Goal: Information Seeking & Learning: Learn about a topic

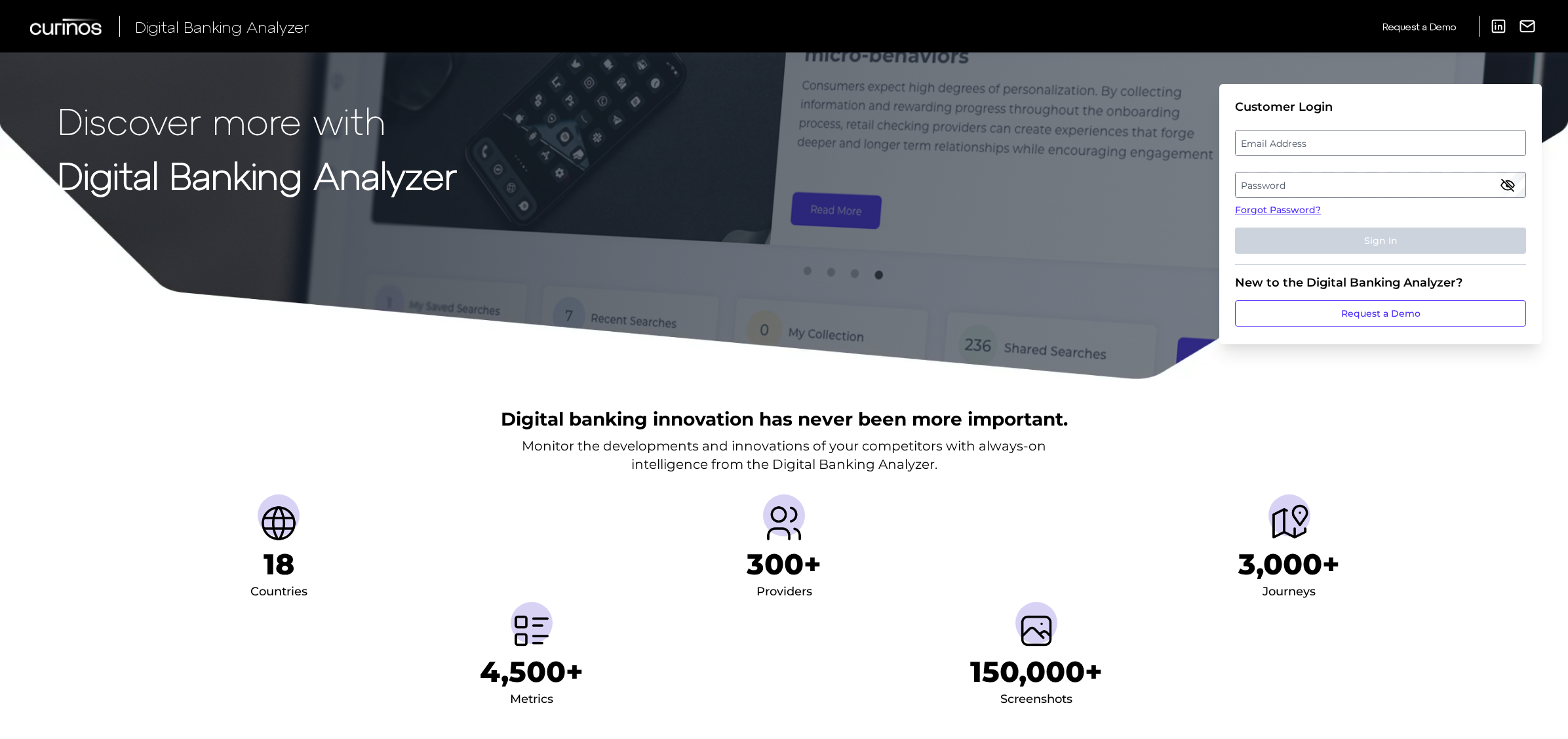
click at [1294, 147] on label "Email Address" at bounding box center [1380, 143] width 289 height 24
click at [1294, 147] on input "email" at bounding box center [1380, 143] width 291 height 26
type input "[PERSON_NAME][EMAIL_ADDRESS][PERSON_NAME][DOMAIN_NAME]"
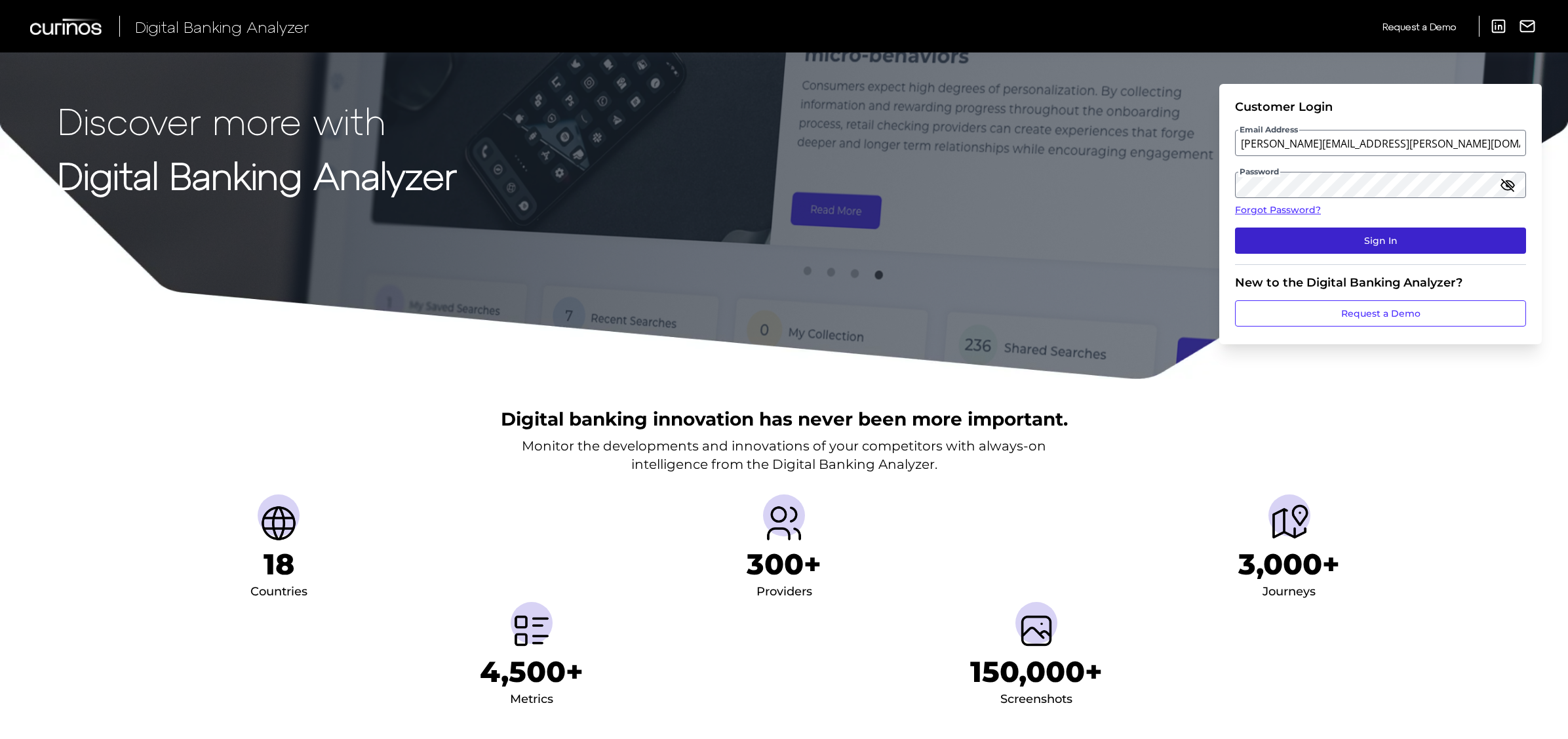
click at [1472, 235] on button "Sign In" at bounding box center [1380, 241] width 291 height 26
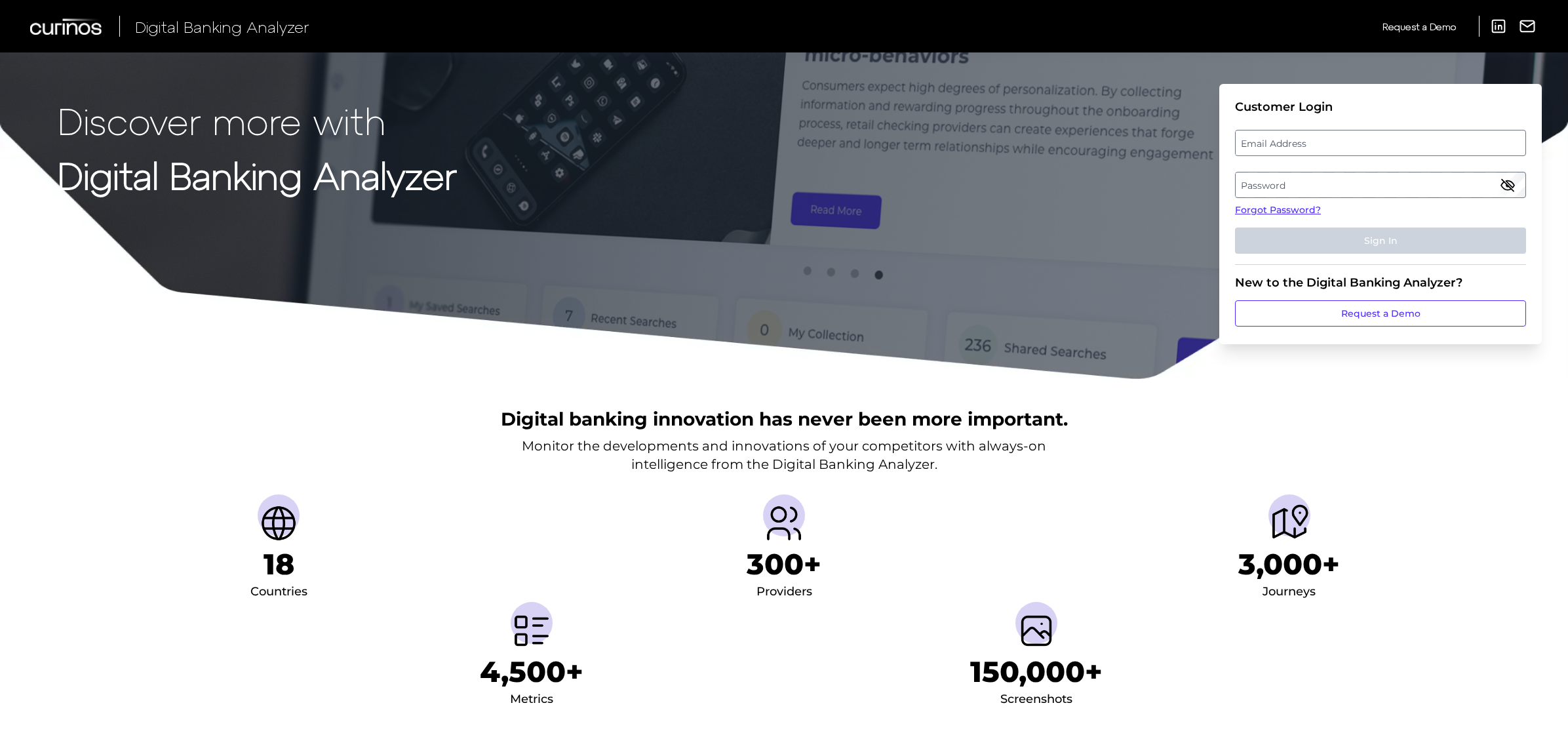
click at [1313, 160] on fieldset "Customer Login Email Address Password Forgot Password? Sign In" at bounding box center [1380, 182] width 291 height 166
click at [1315, 150] on label "Email Address" at bounding box center [1380, 143] width 289 height 24
click at [1315, 150] on input "email" at bounding box center [1380, 143] width 291 height 26
type input "[PERSON_NAME][EMAIL_ADDRESS][PERSON_NAME][DOMAIN_NAME]"
click at [1294, 182] on label "Password" at bounding box center [1380, 185] width 289 height 24
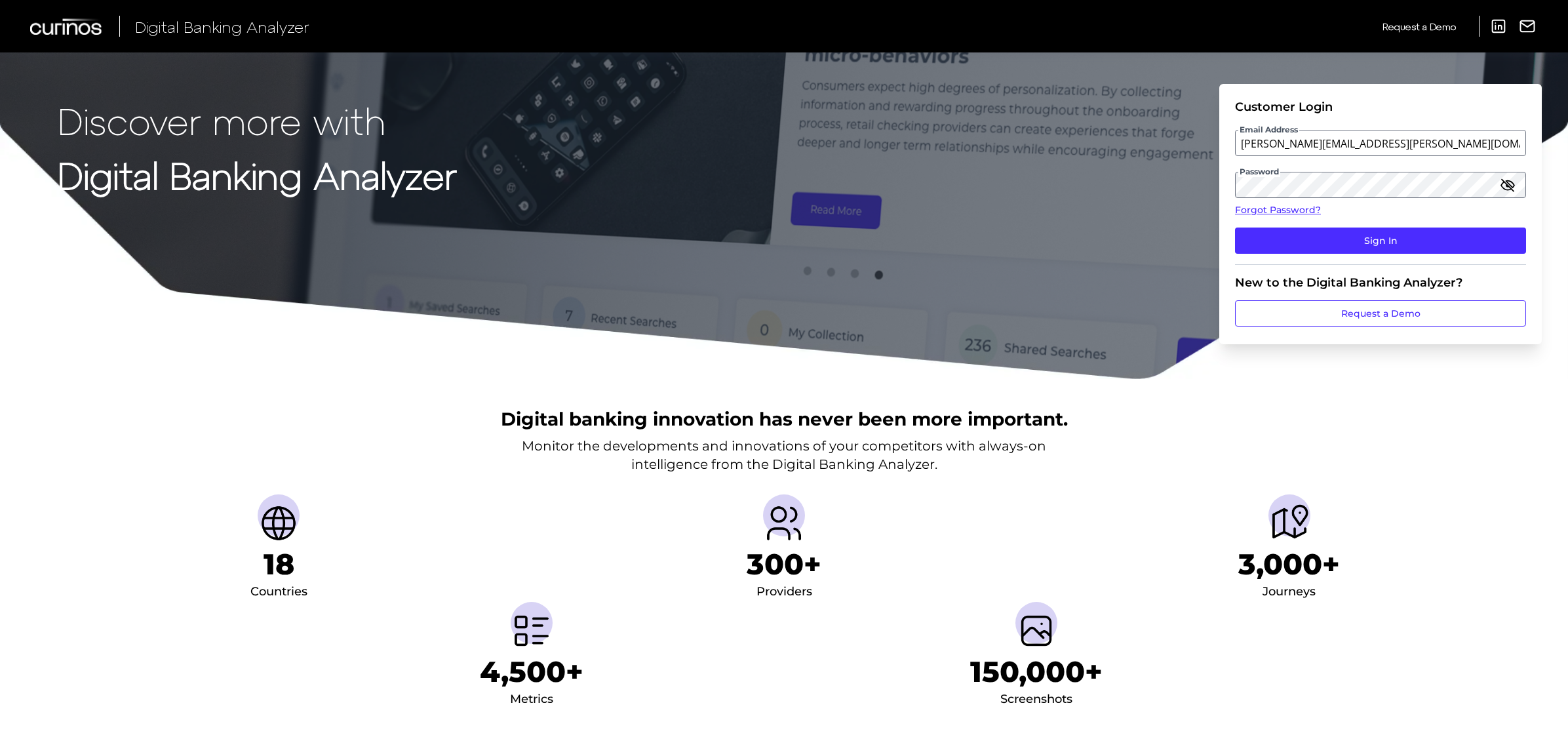
click at [1509, 185] on icon "button" at bounding box center [1508, 185] width 16 height 16
click at [1411, 228] on button "Sign In" at bounding box center [1380, 241] width 291 height 26
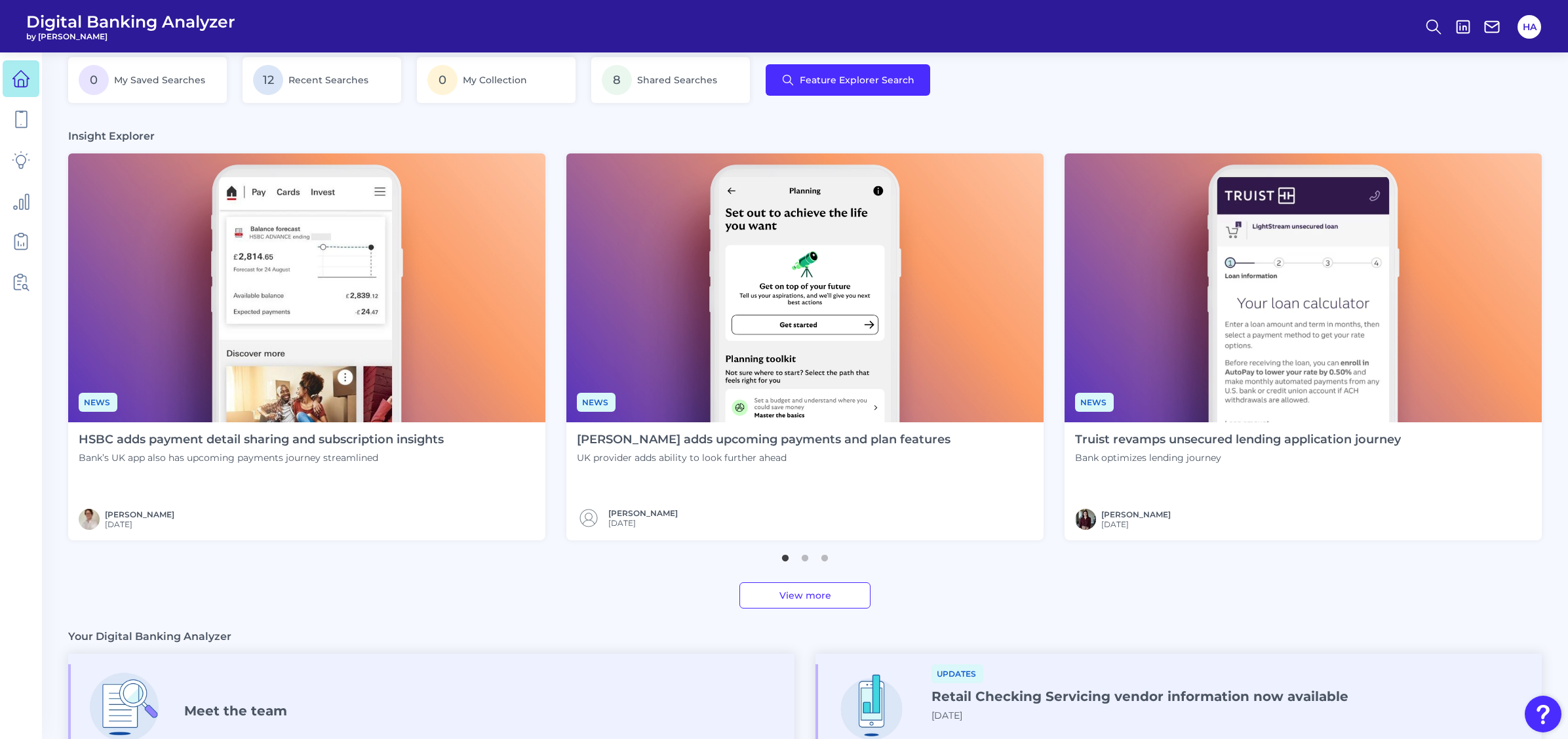
scroll to position [328, 0]
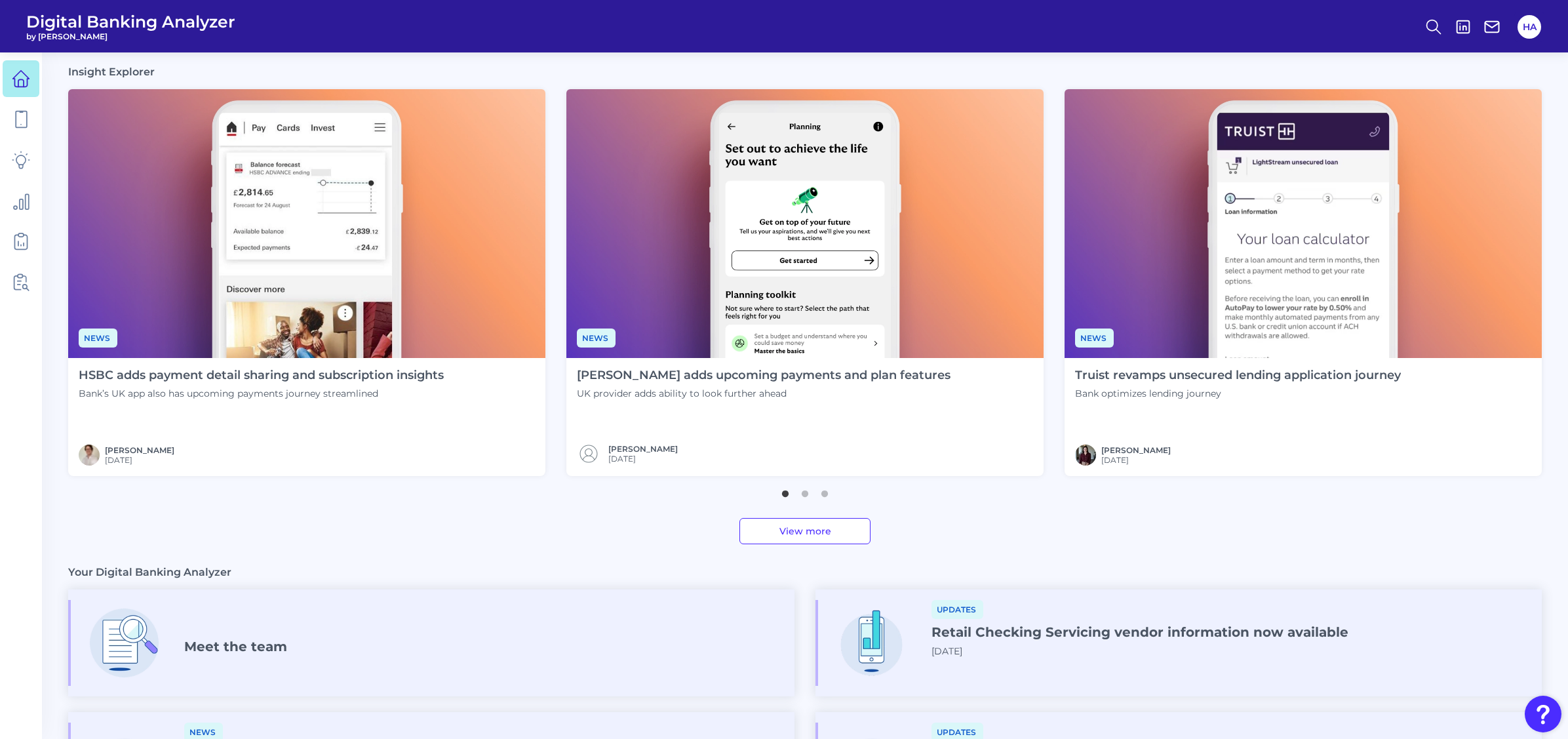
click at [818, 536] on link "View more" at bounding box center [805, 531] width 131 height 26
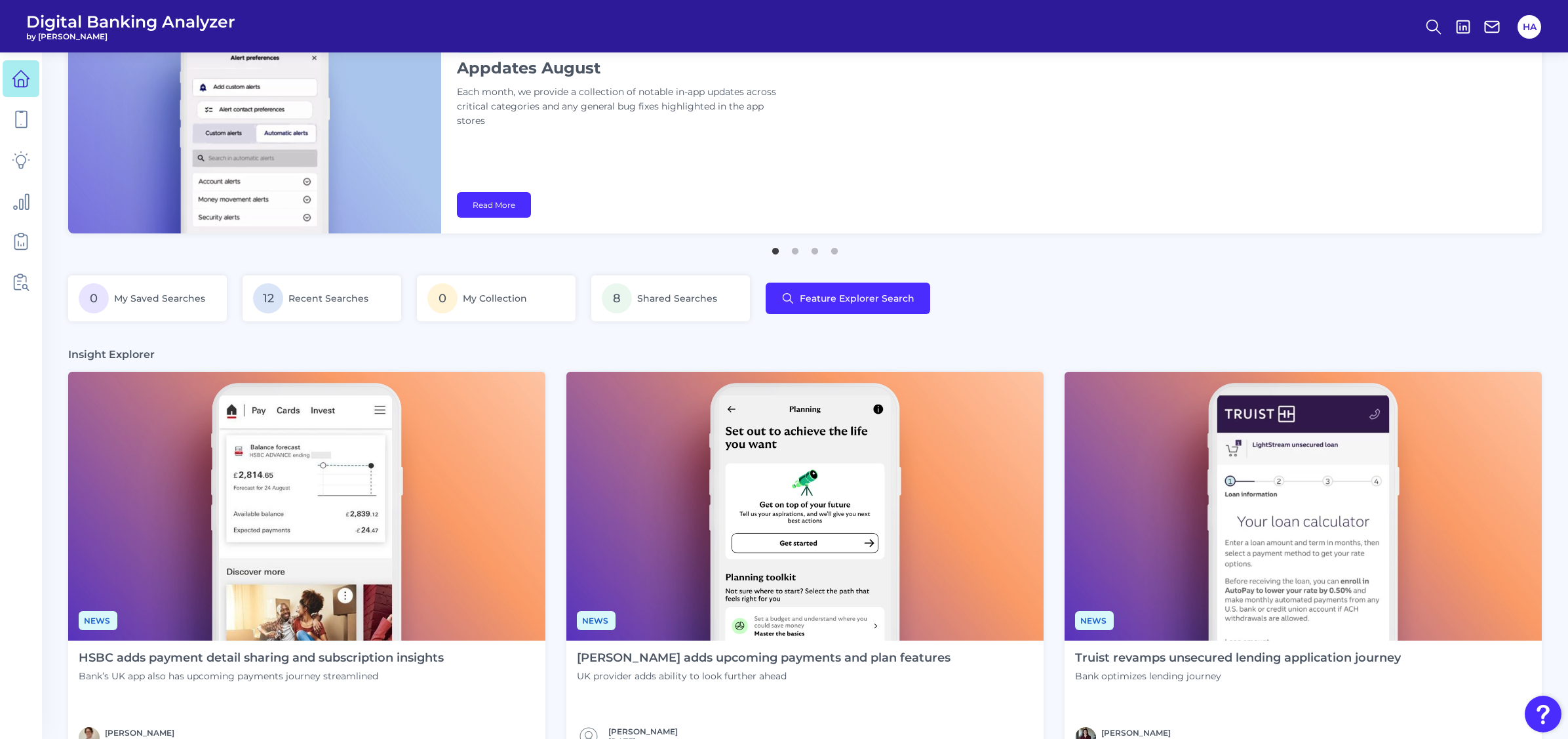
scroll to position [131, 0]
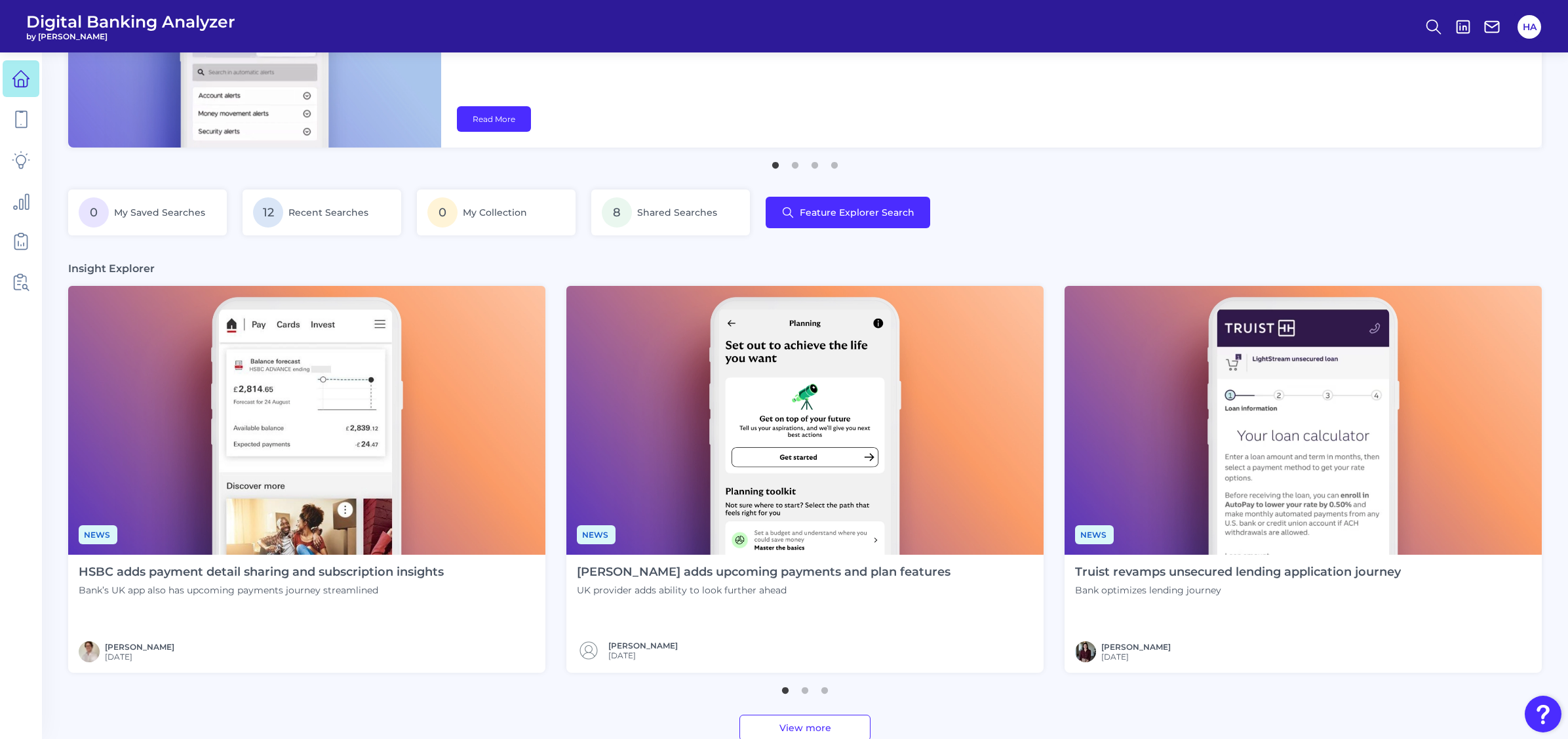
drag, startPoint x: 420, startPoint y: 575, endPoint x: 263, endPoint y: 558, distance: 157.9
click at [263, 558] on div "HSBC adds payment detail sharing and subscription insights Bank’s UK app also h…" at bounding box center [261, 613] width 386 height 118
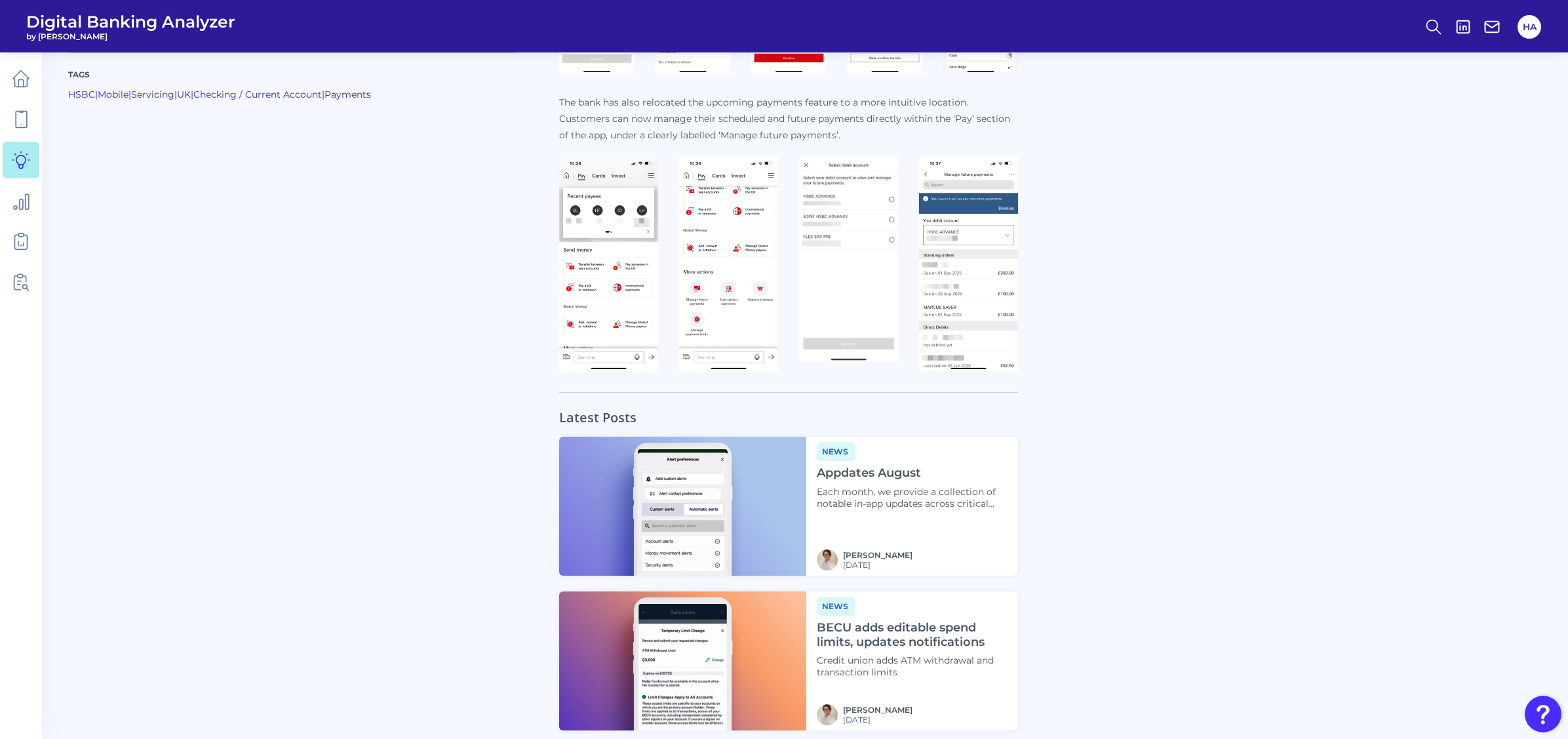
scroll to position [984, 0]
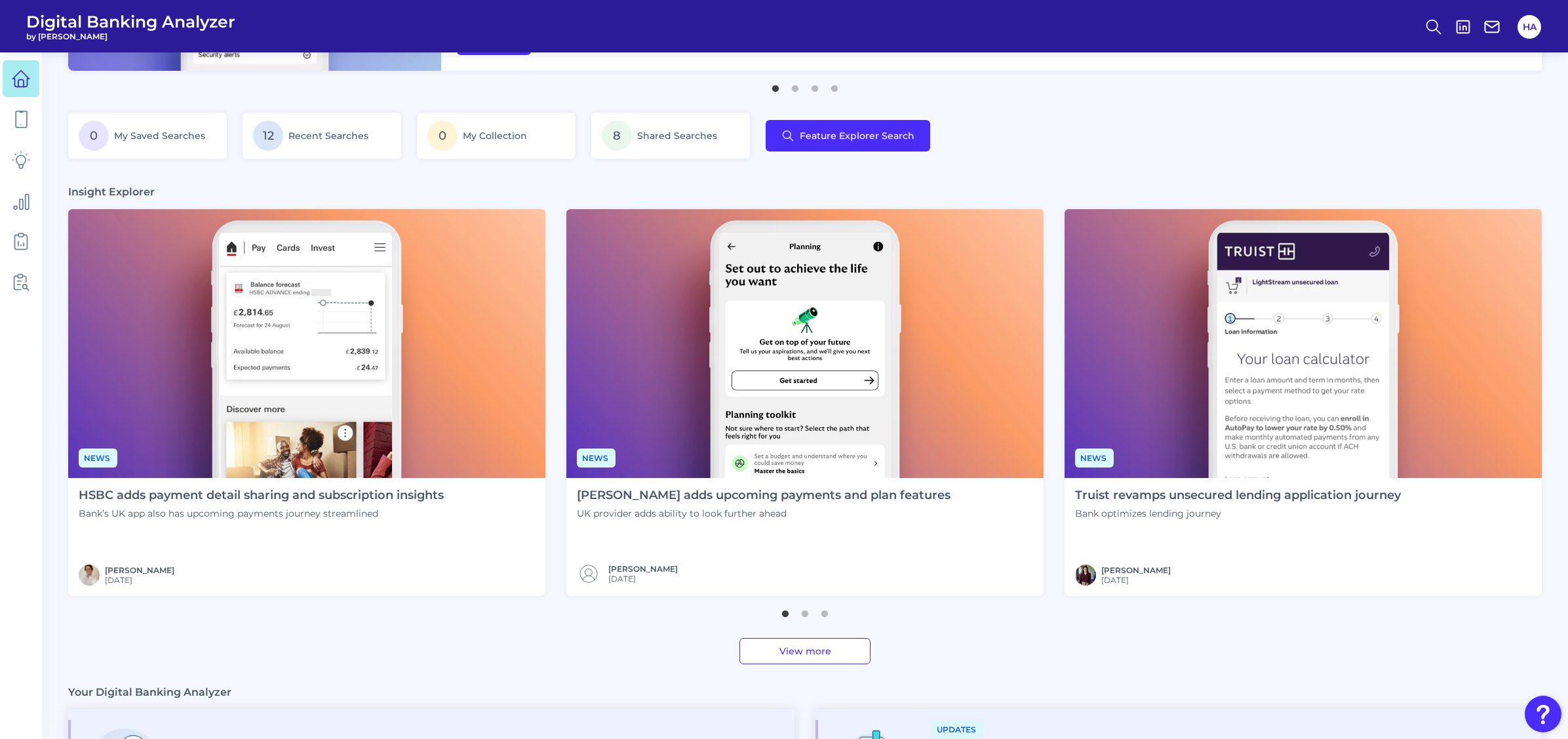
scroll to position [328, 0]
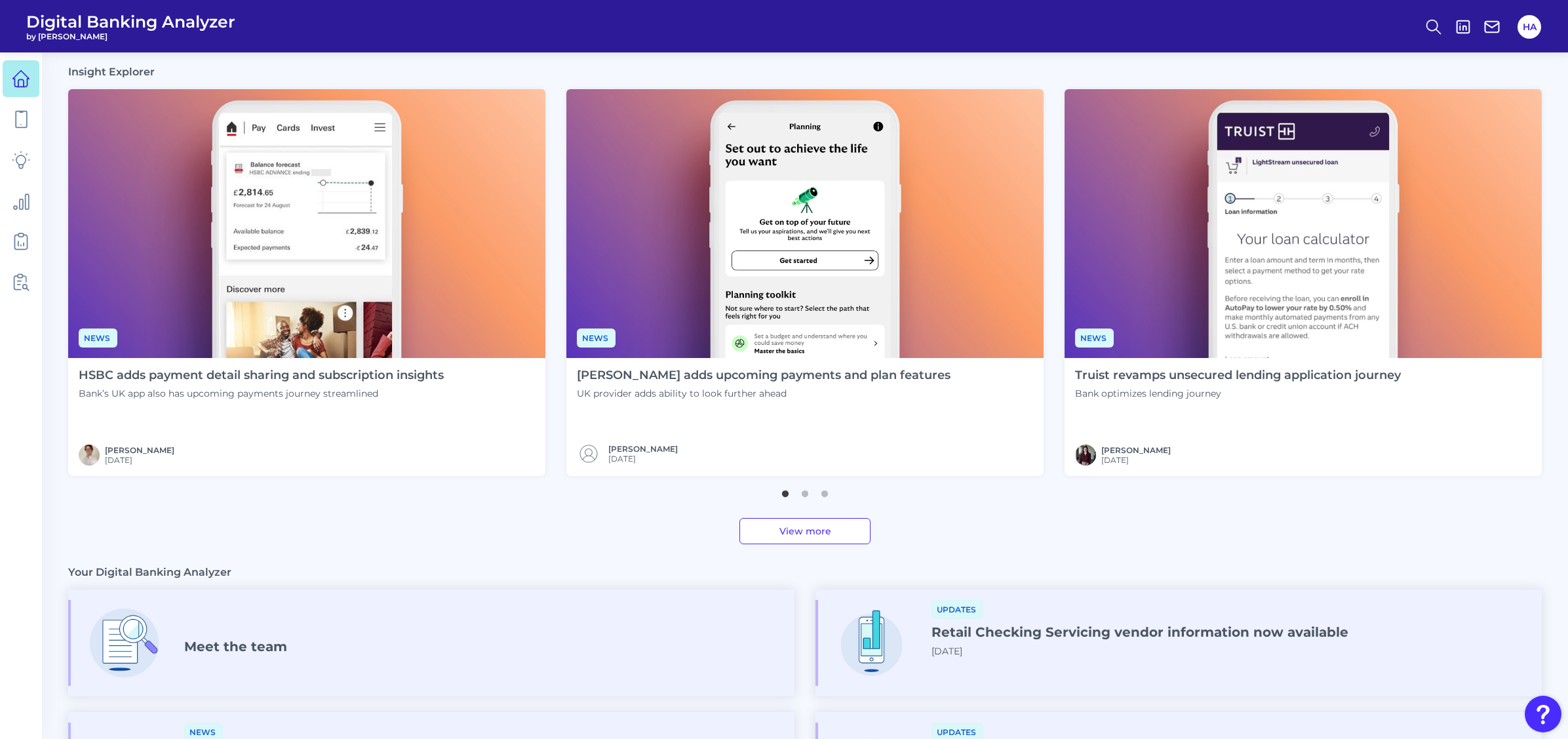
click at [819, 520] on link "View more" at bounding box center [805, 531] width 131 height 26
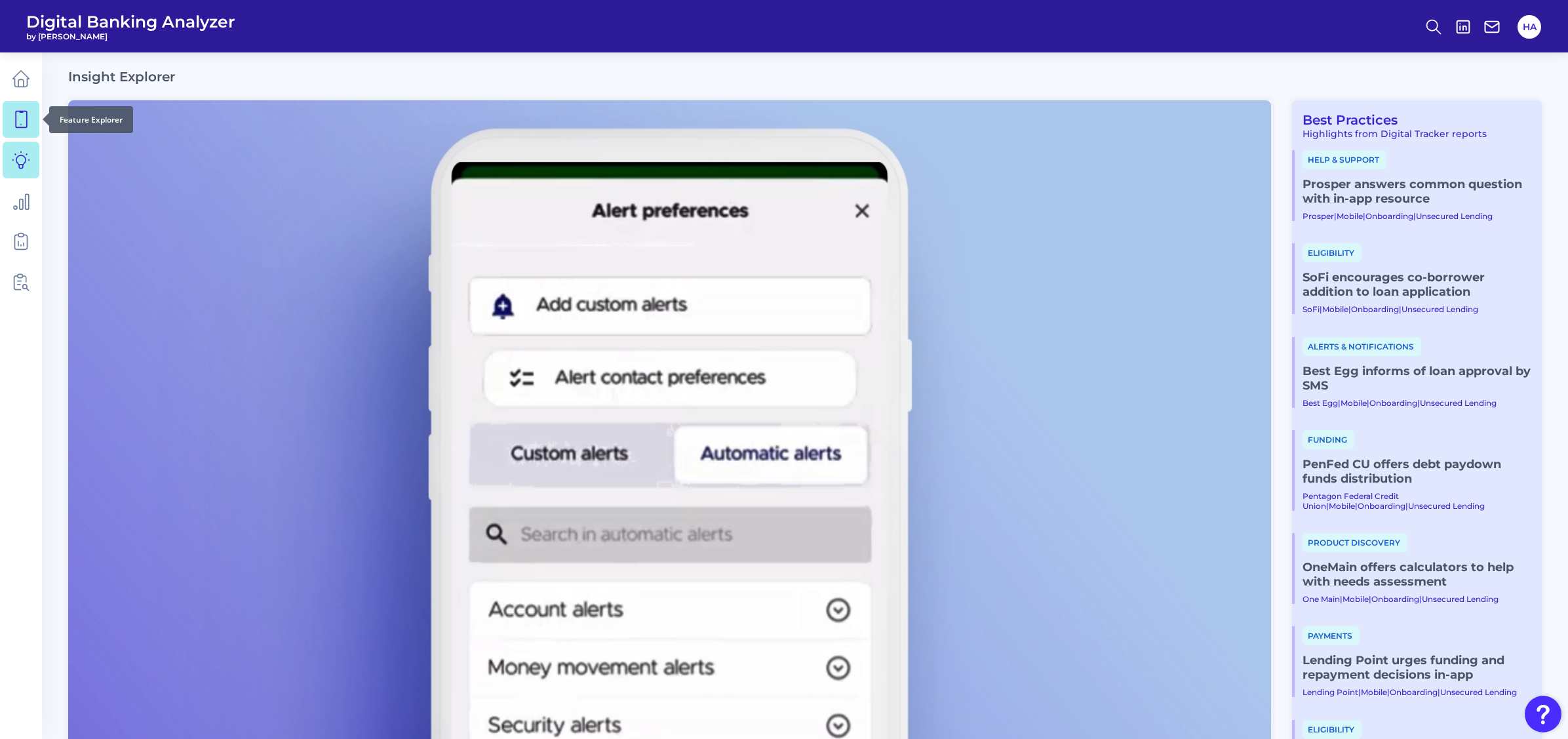
click at [29, 123] on icon at bounding box center [20, 119] width 18 height 18
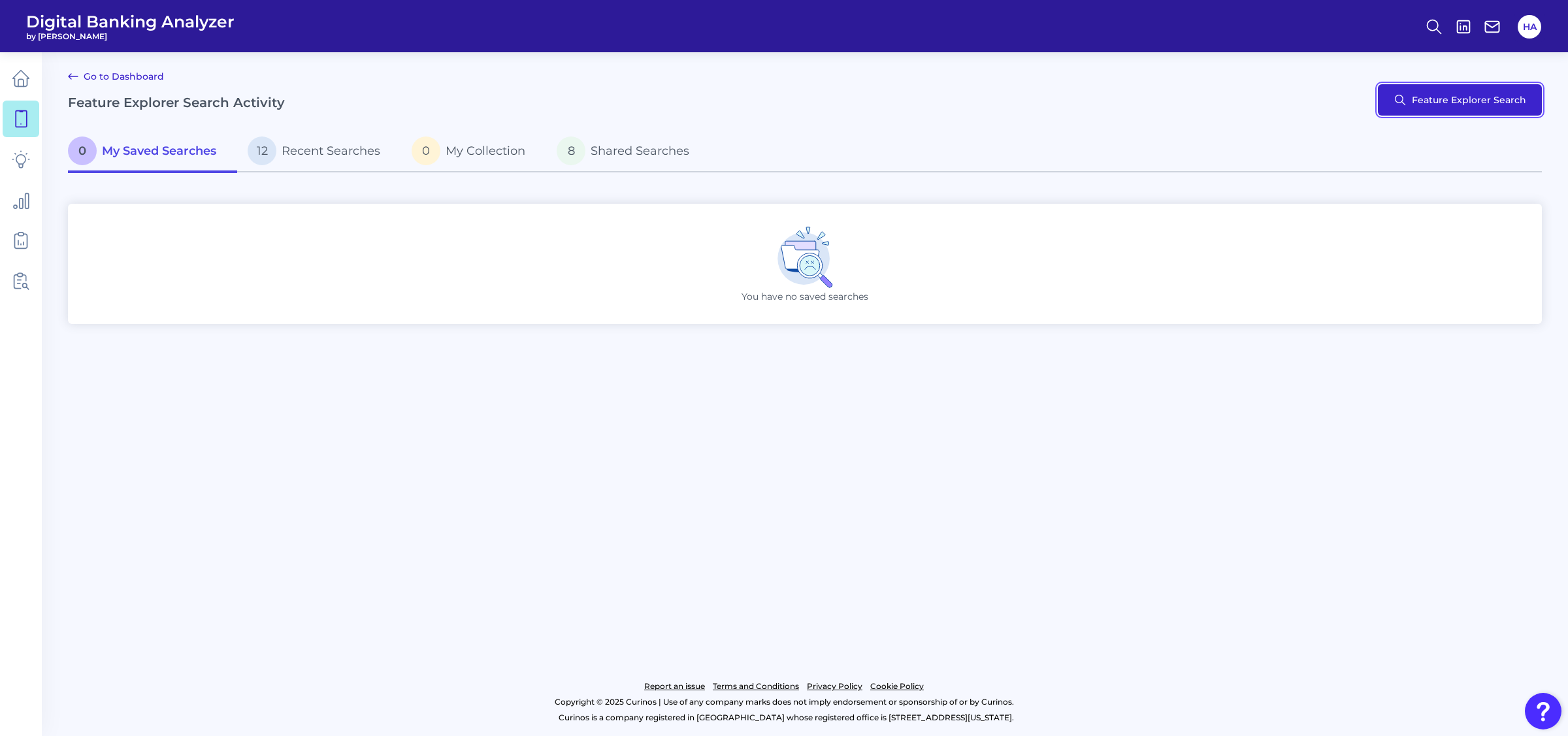
click at [1444, 101] on button "Feature Explorer Search" at bounding box center [1460, 100] width 164 height 31
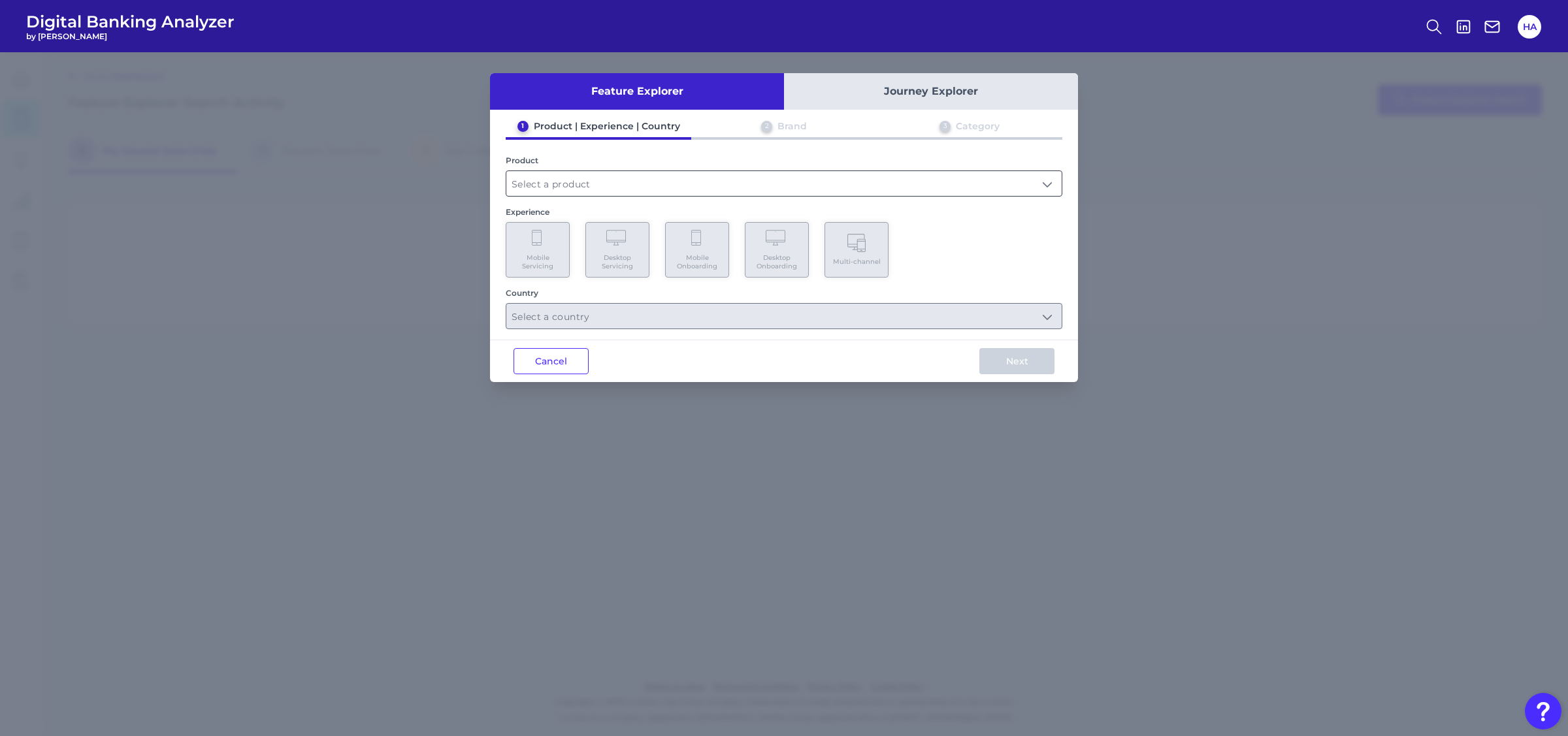
click at [640, 192] on input "text" at bounding box center [784, 184] width 555 height 25
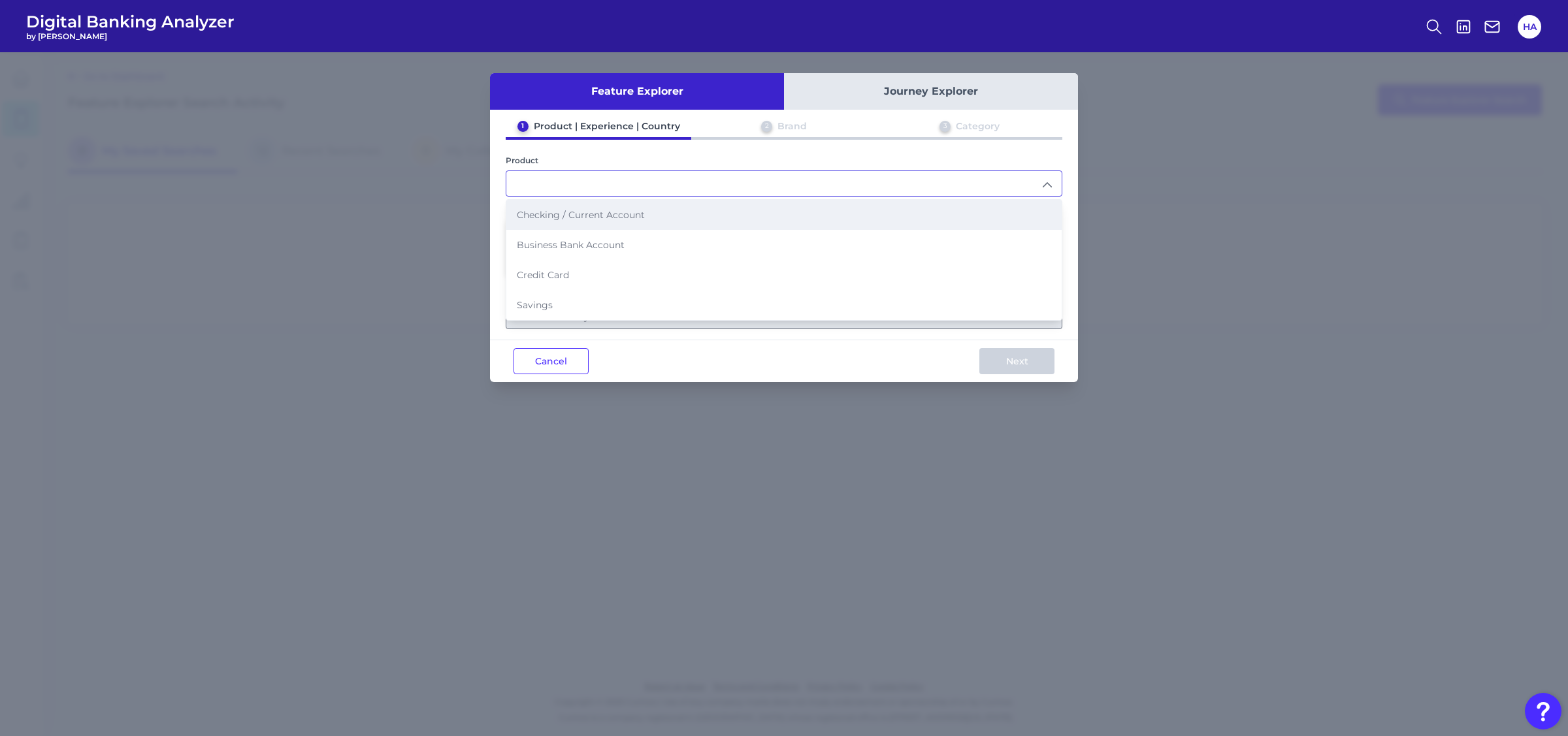
click at [570, 219] on span "Checking / Current Account" at bounding box center [580, 215] width 128 height 12
type input "Checking / Current Account"
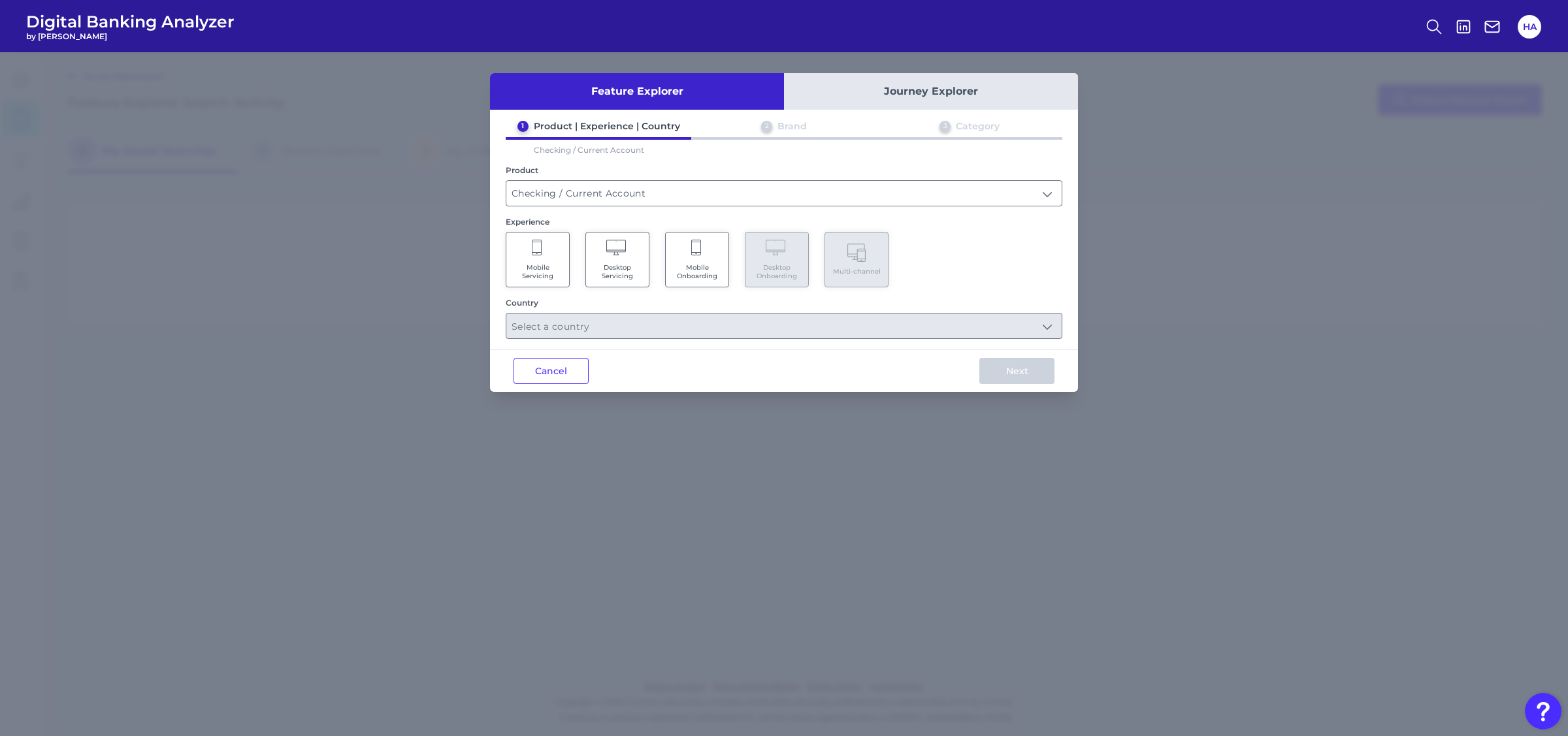
click at [543, 254] on icon at bounding box center [538, 249] width 12 height 18
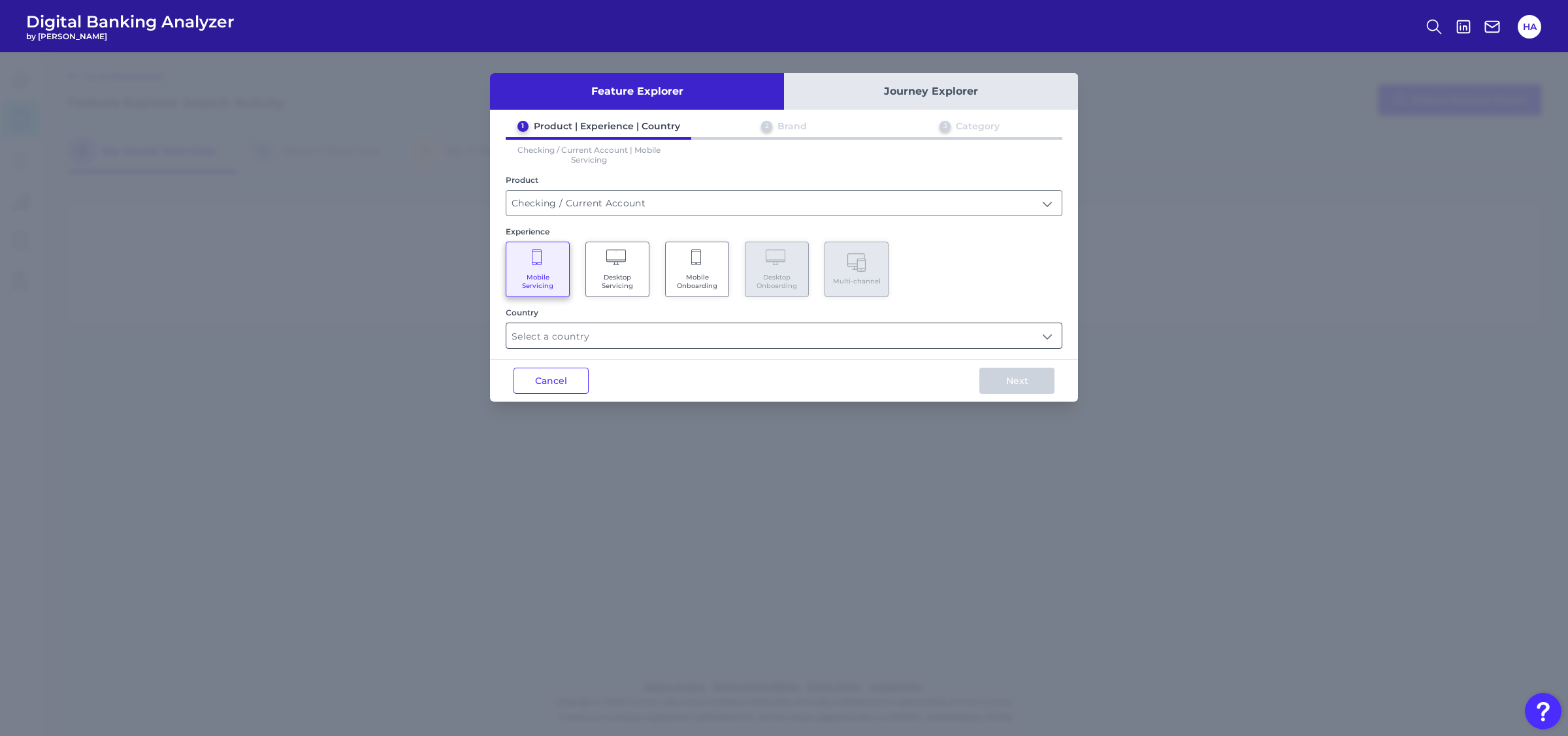
click at [627, 326] on input "text" at bounding box center [784, 335] width 555 height 25
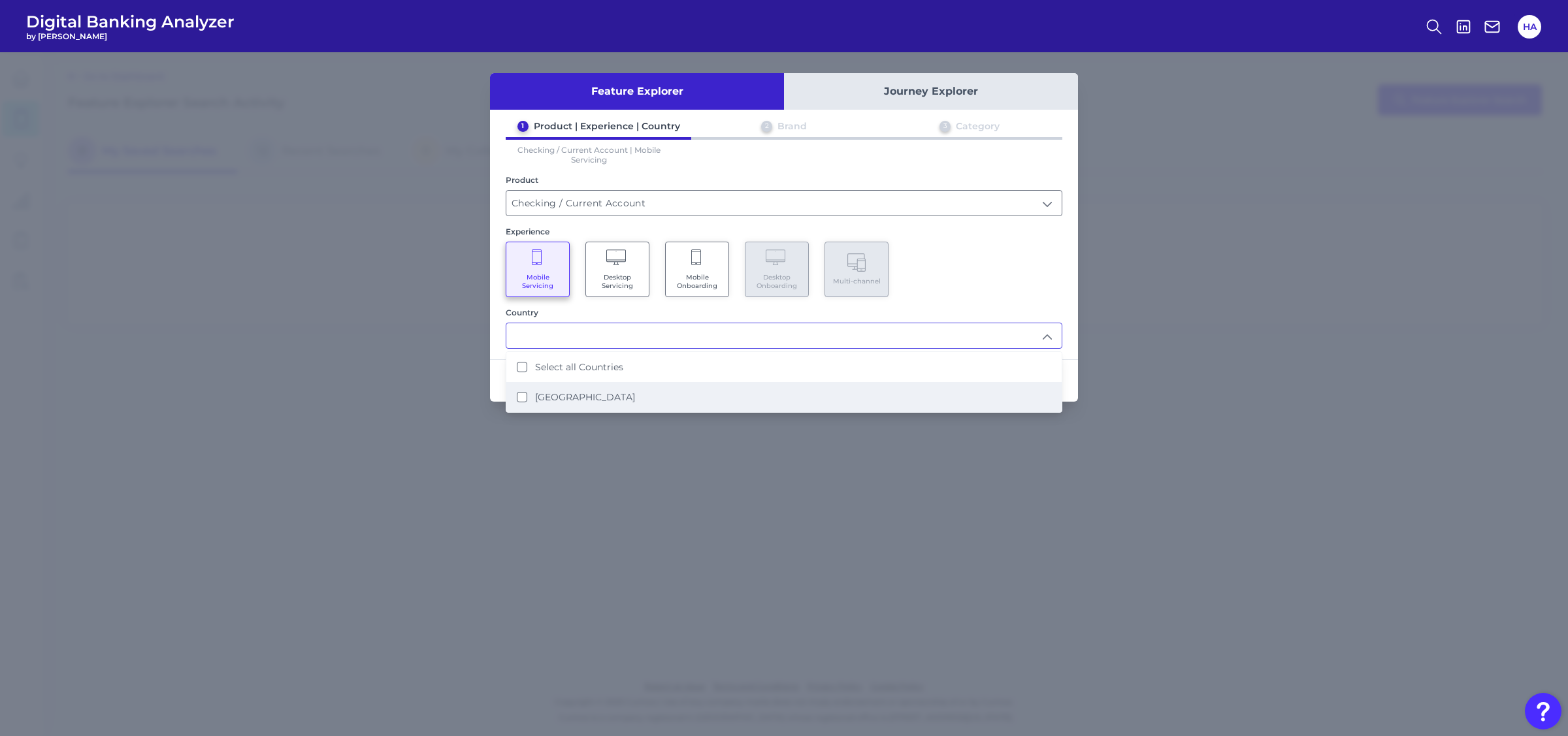
click at [594, 398] on label "[GEOGRAPHIC_DATA]" at bounding box center [585, 397] width 100 height 12
type input "Select all Countries"
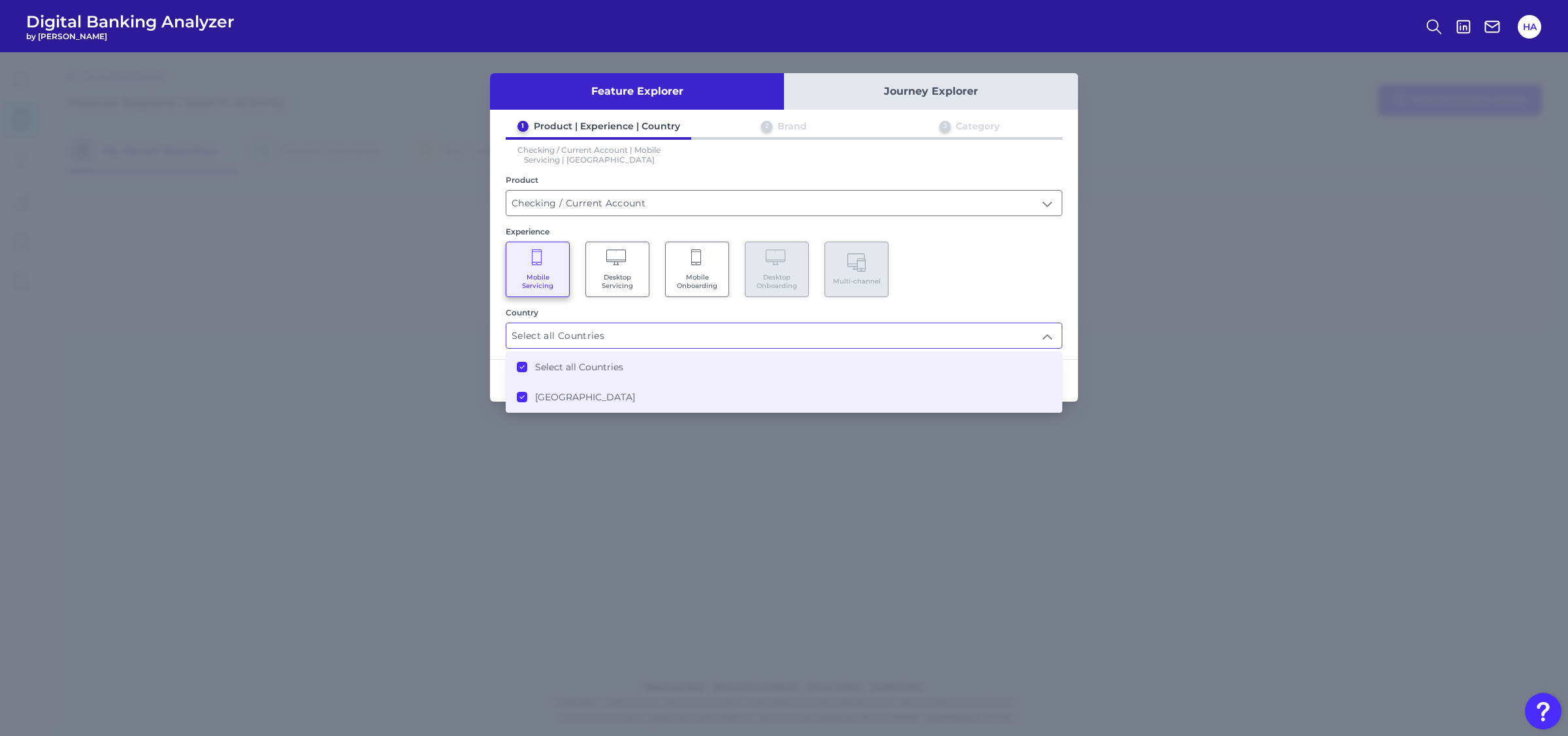
click at [1068, 257] on div "1 Product | Experience | Country 2 Brand 3 Category Checking / Current Account …" at bounding box center [784, 234] width 588 height 228
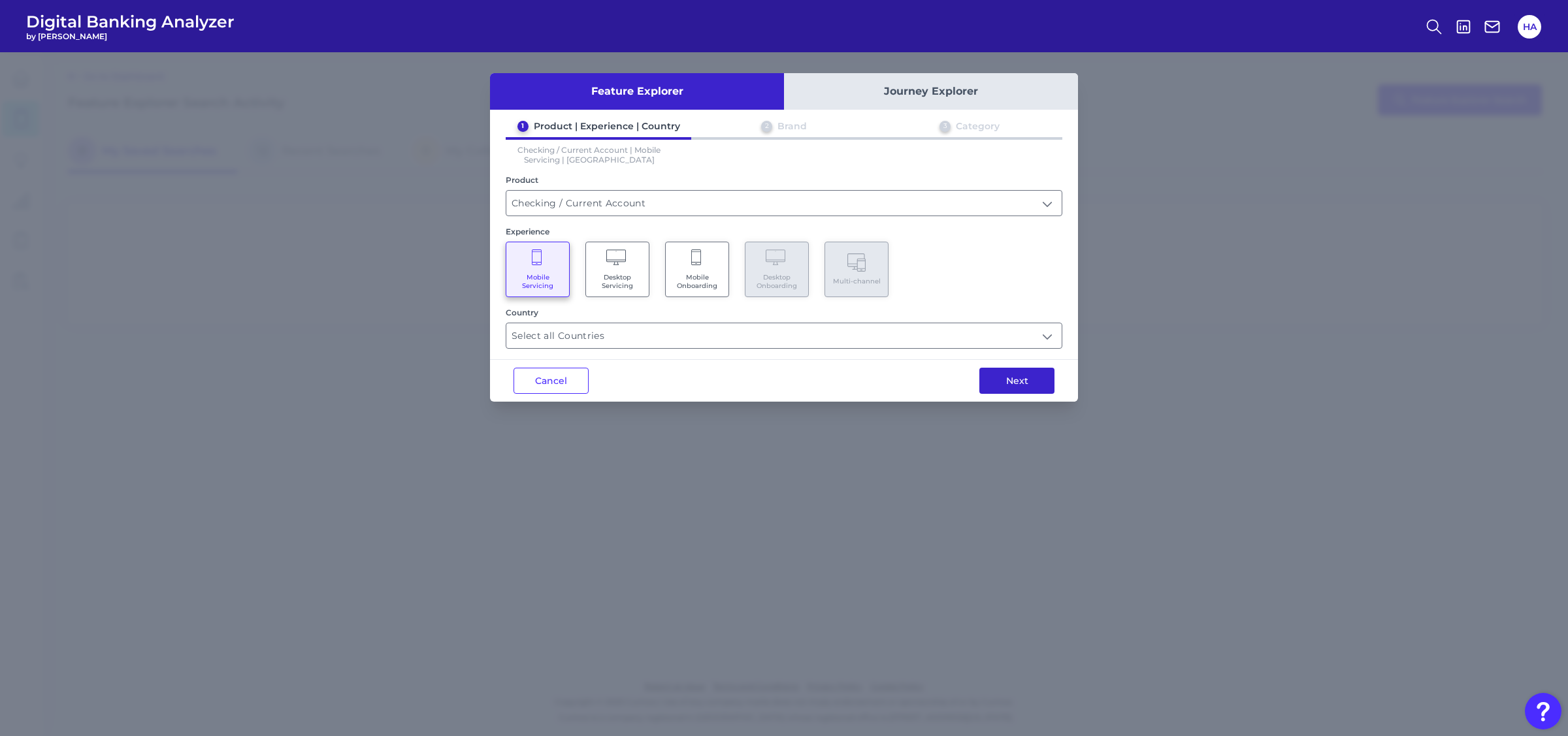
click at [1017, 372] on button "Next" at bounding box center [1017, 381] width 75 height 26
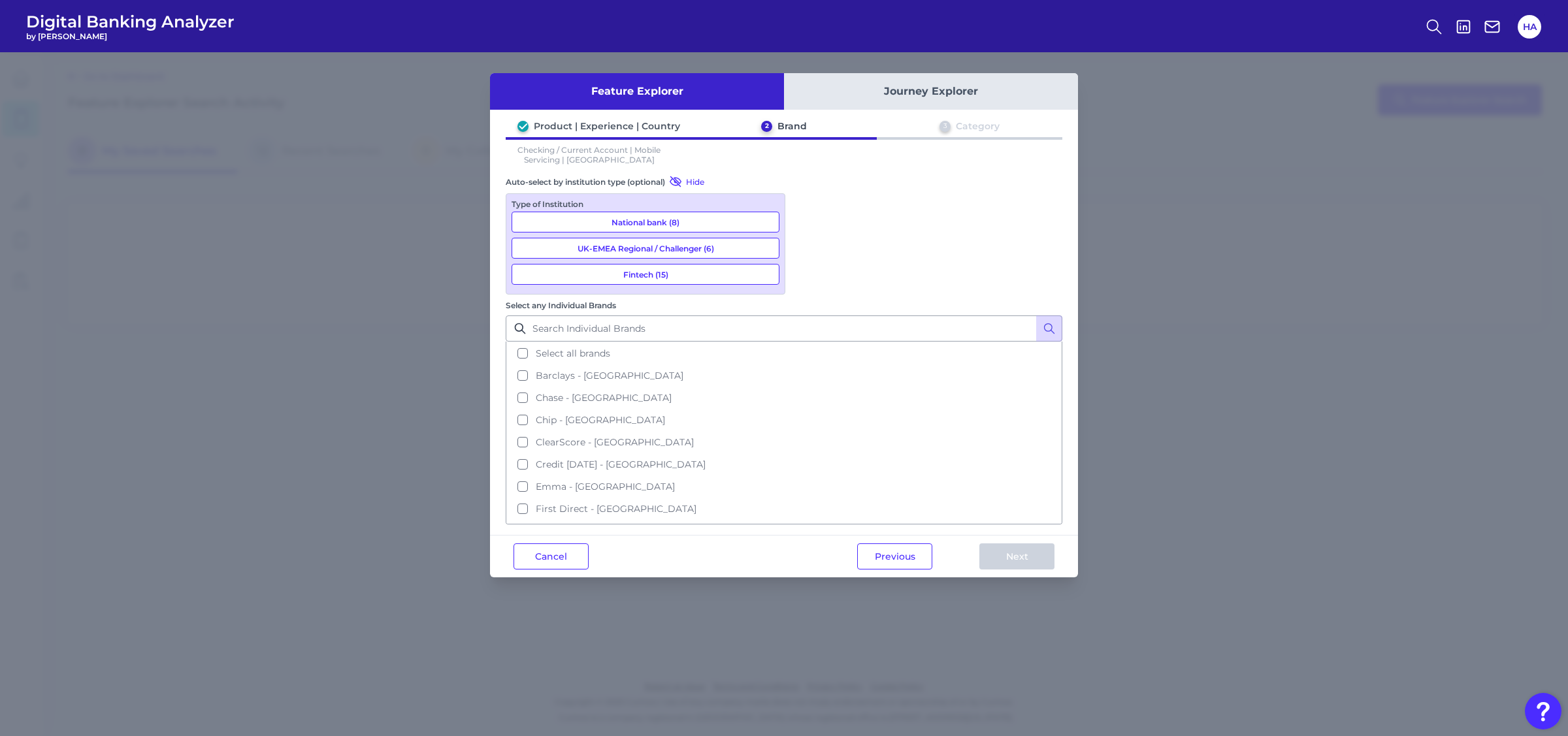
click at [691, 226] on button "National bank (8)" at bounding box center [646, 222] width 267 height 21
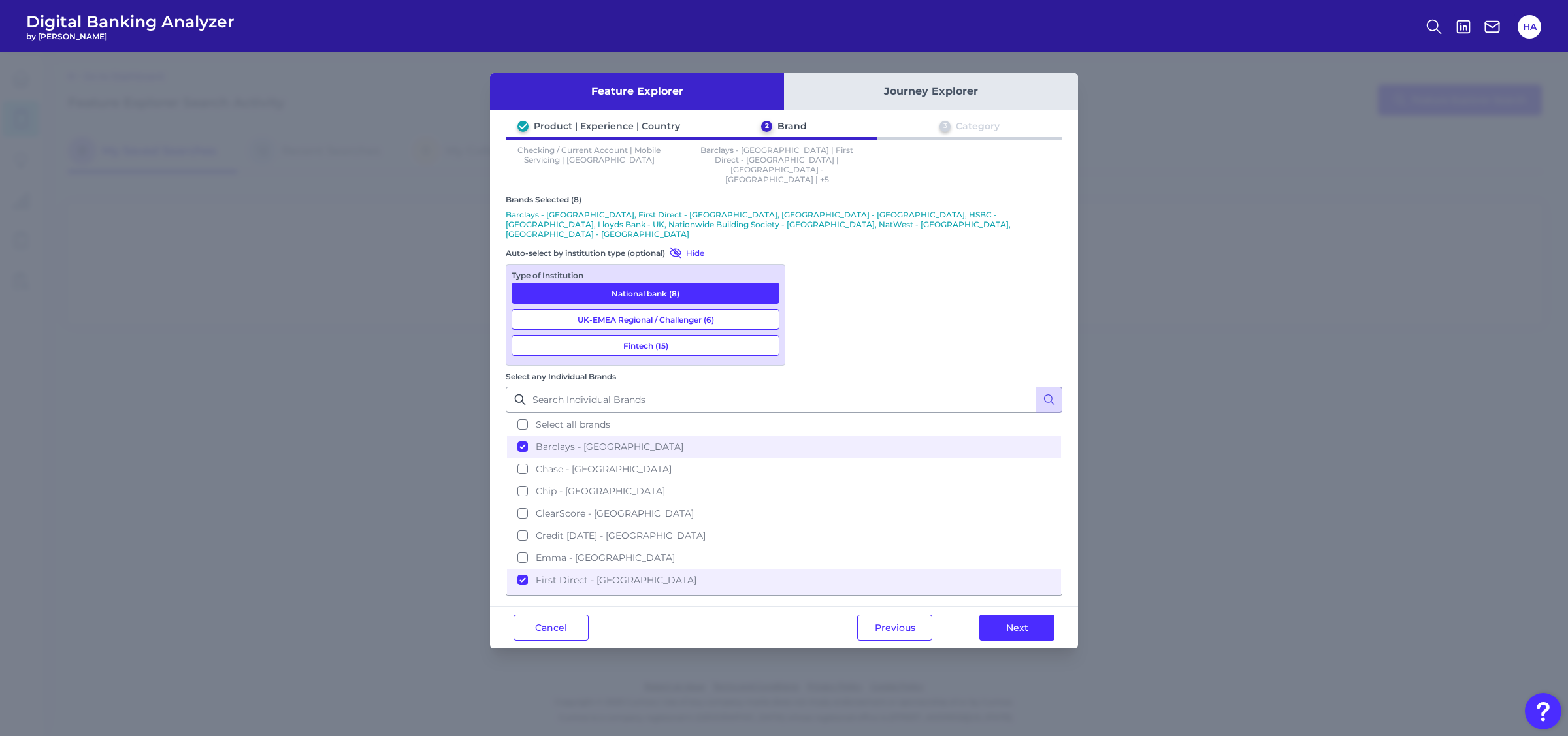
click at [682, 309] on button "UK-EMEA Regional / Challenger (6)" at bounding box center [646, 319] width 267 height 21
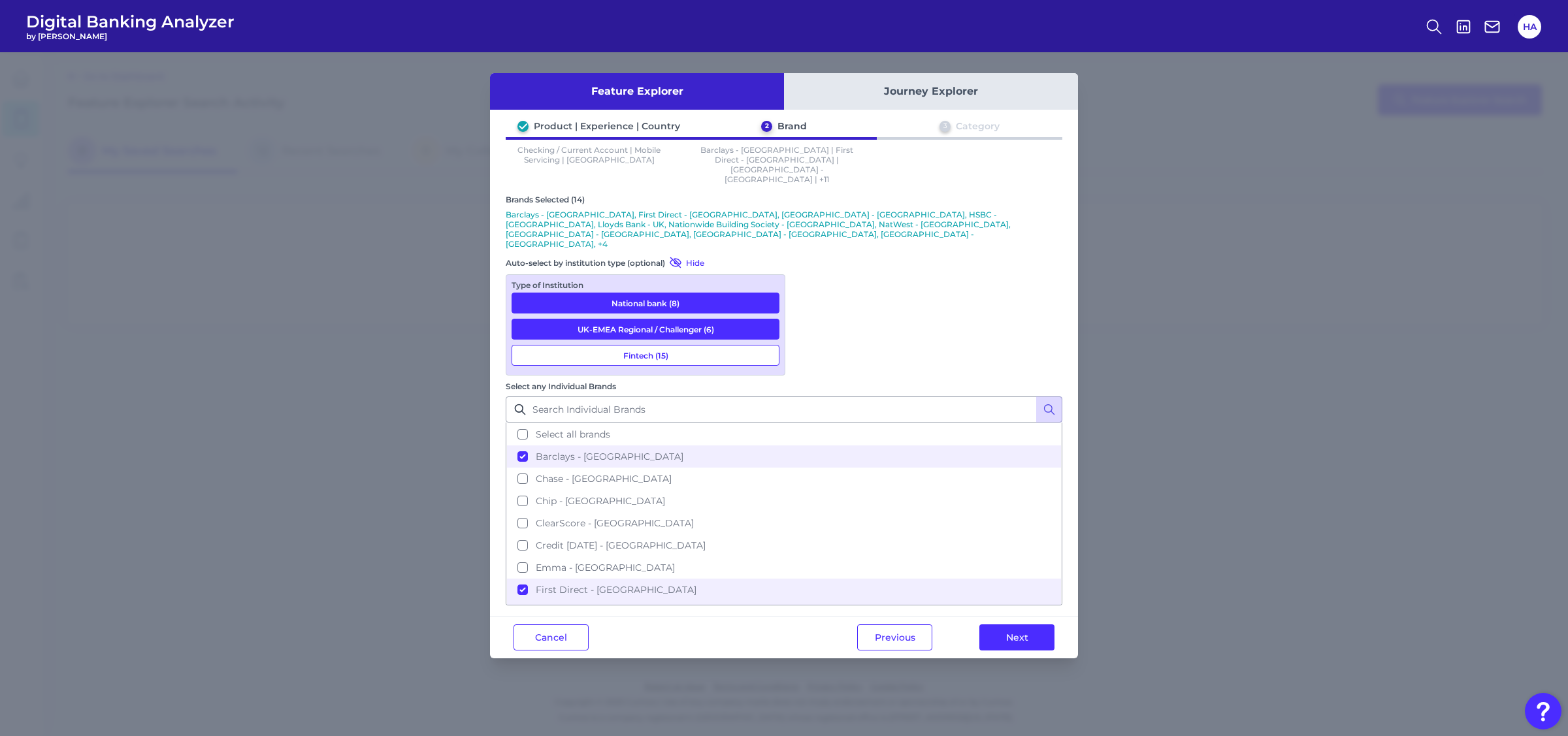
click at [683, 305] on div "Type of Institution National bank (8) UK-EMEA Regional / Challenger (6) Fintech…" at bounding box center [645, 325] width 280 height 101
click at [683, 345] on button "Fintech (15)" at bounding box center [646, 355] width 267 height 21
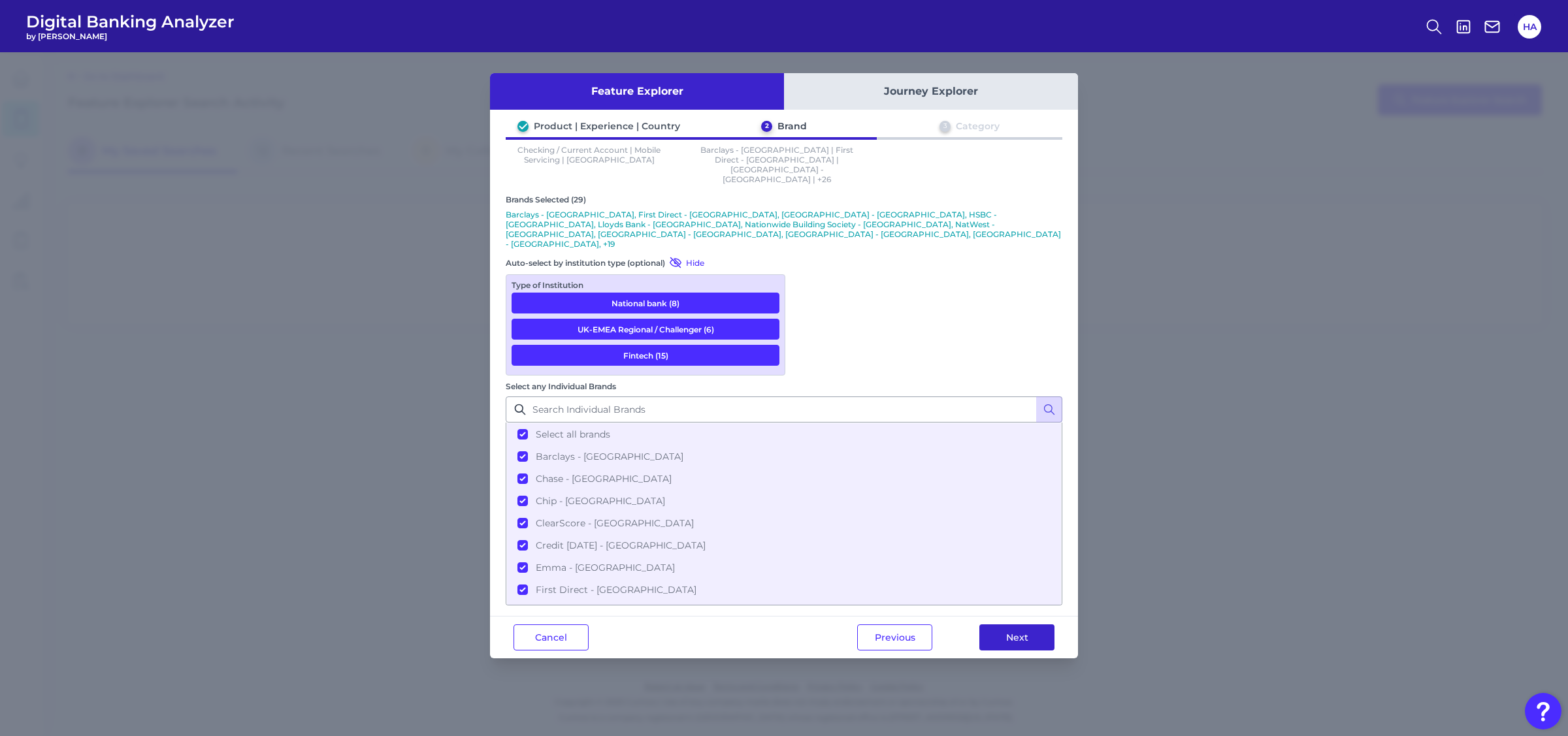
click at [1021, 625] on button "Next" at bounding box center [1017, 638] width 75 height 26
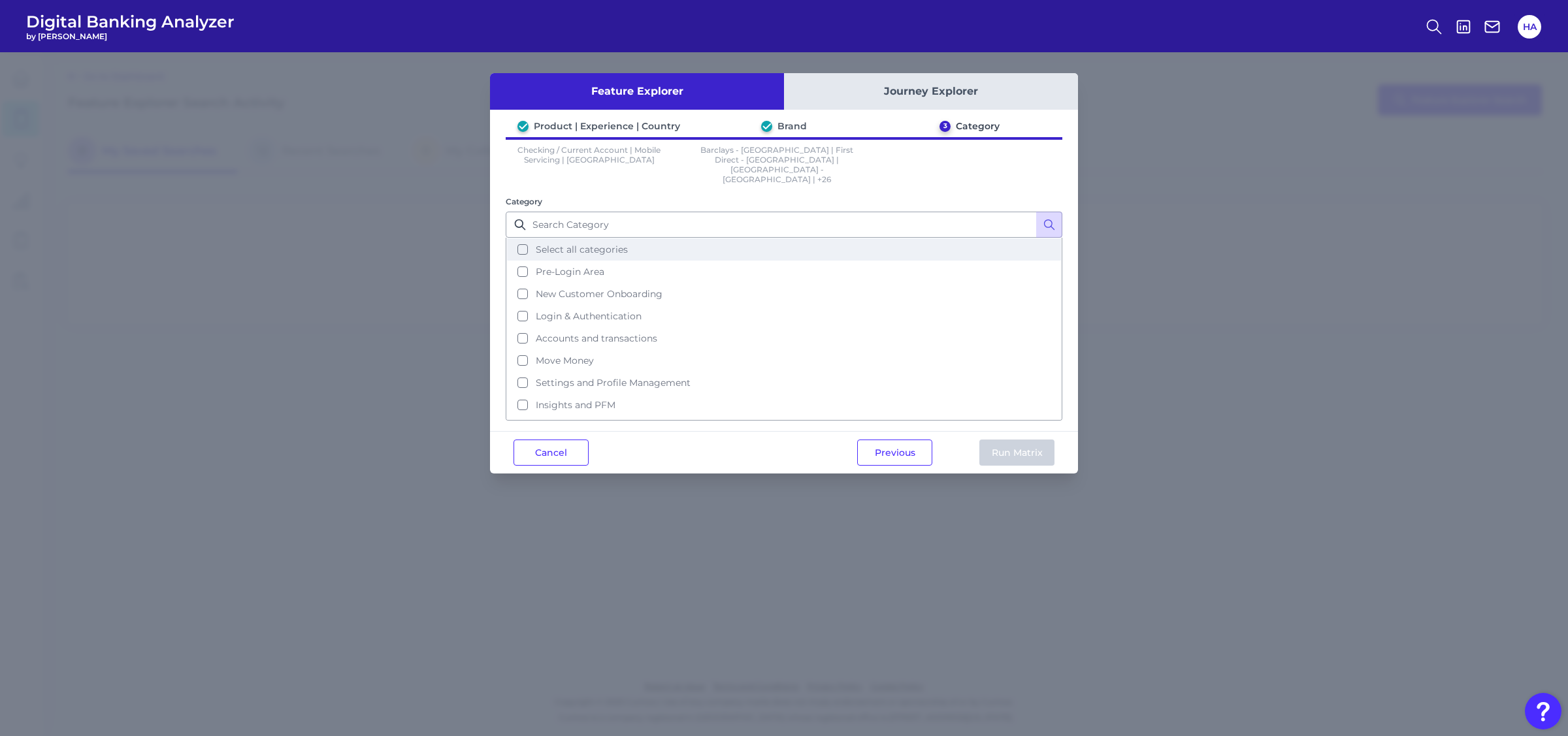
click at [552, 244] on span "Select all categories" at bounding box center [581, 249] width 92 height 12
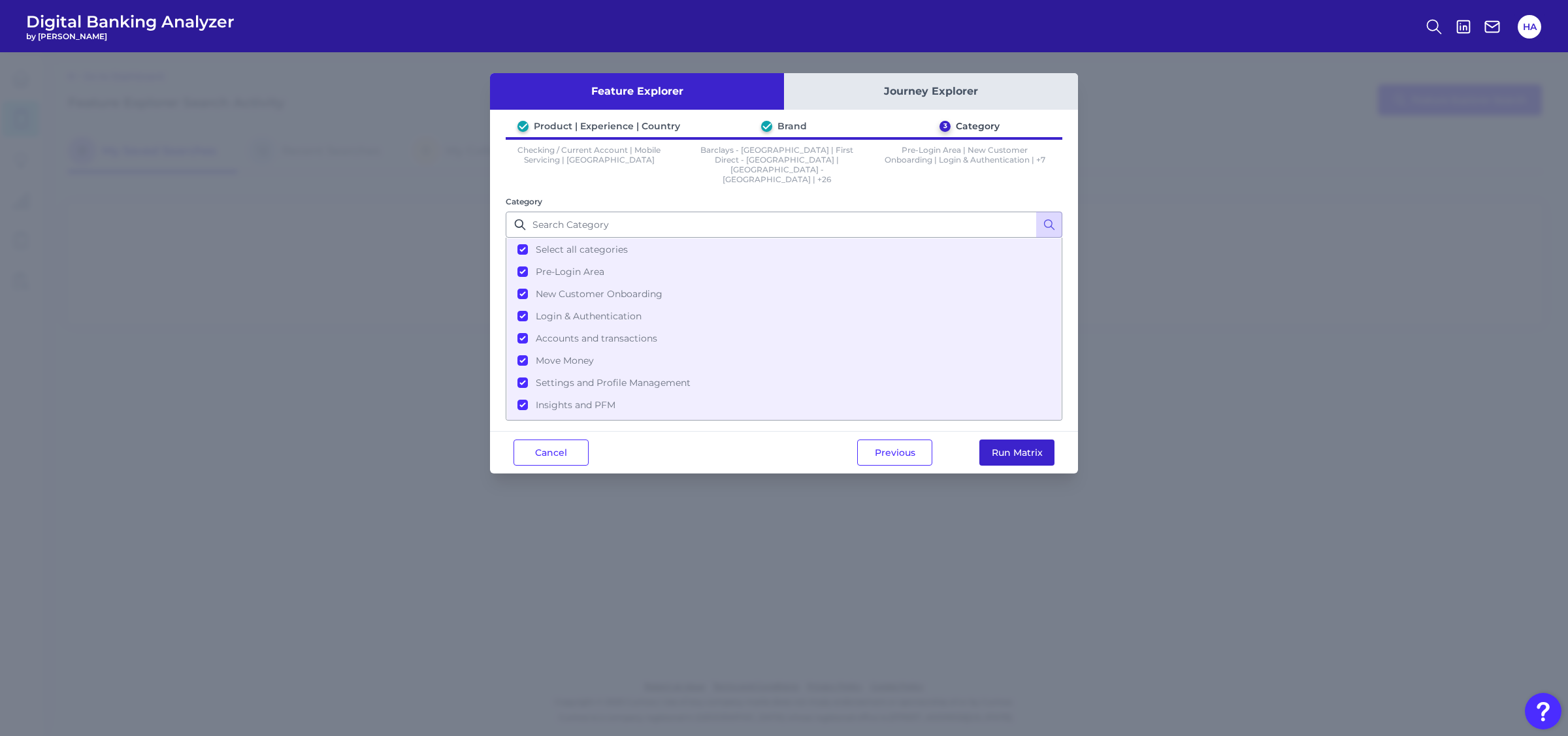
click at [1030, 440] on button "Run Matrix" at bounding box center [1017, 453] width 75 height 26
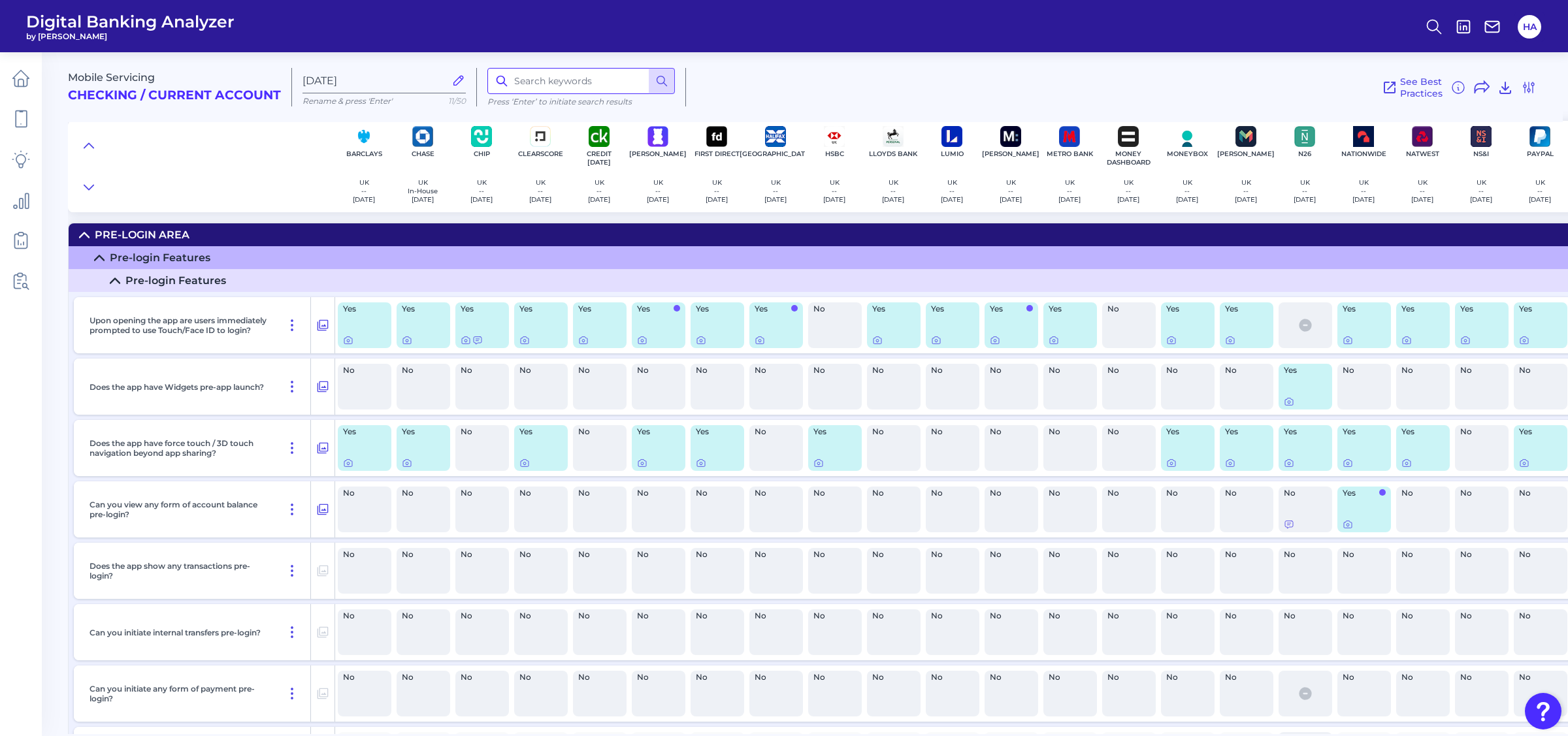
click at [539, 74] on input at bounding box center [580, 81] width 187 height 26
click at [540, 77] on input at bounding box center [580, 81] width 187 height 26
click at [573, 82] on input at bounding box center [580, 81] width 187 height 26
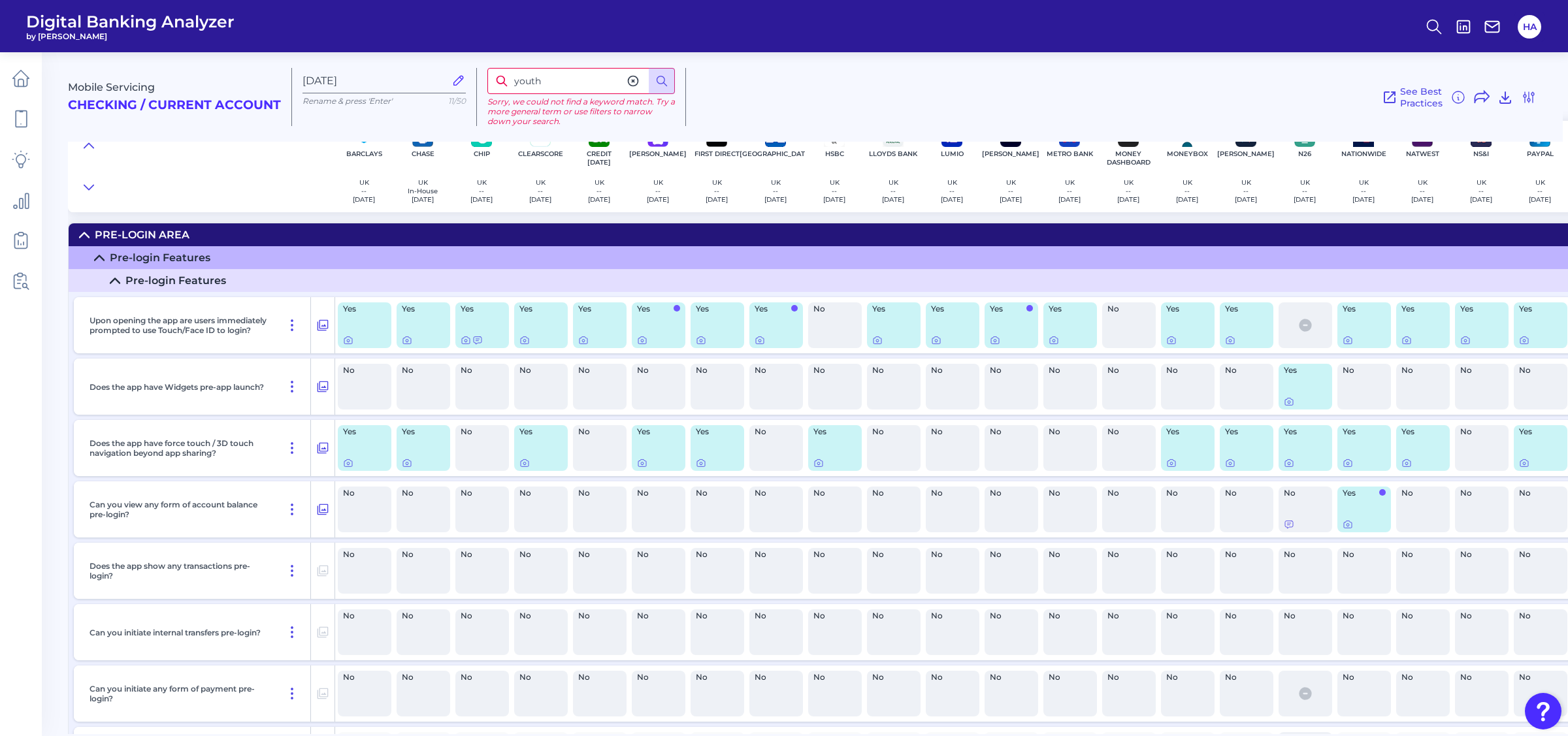
drag, startPoint x: 573, startPoint y: 82, endPoint x: 511, endPoint y: 85, distance: 62.1
click at [511, 85] on input "youth" at bounding box center [580, 81] width 187 height 26
drag, startPoint x: 664, startPoint y: 87, endPoint x: 596, endPoint y: 82, distance: 68.2
click at [664, 87] on button at bounding box center [661, 81] width 26 height 26
drag, startPoint x: 549, startPoint y: 81, endPoint x: 512, endPoint y: 81, distance: 37.0
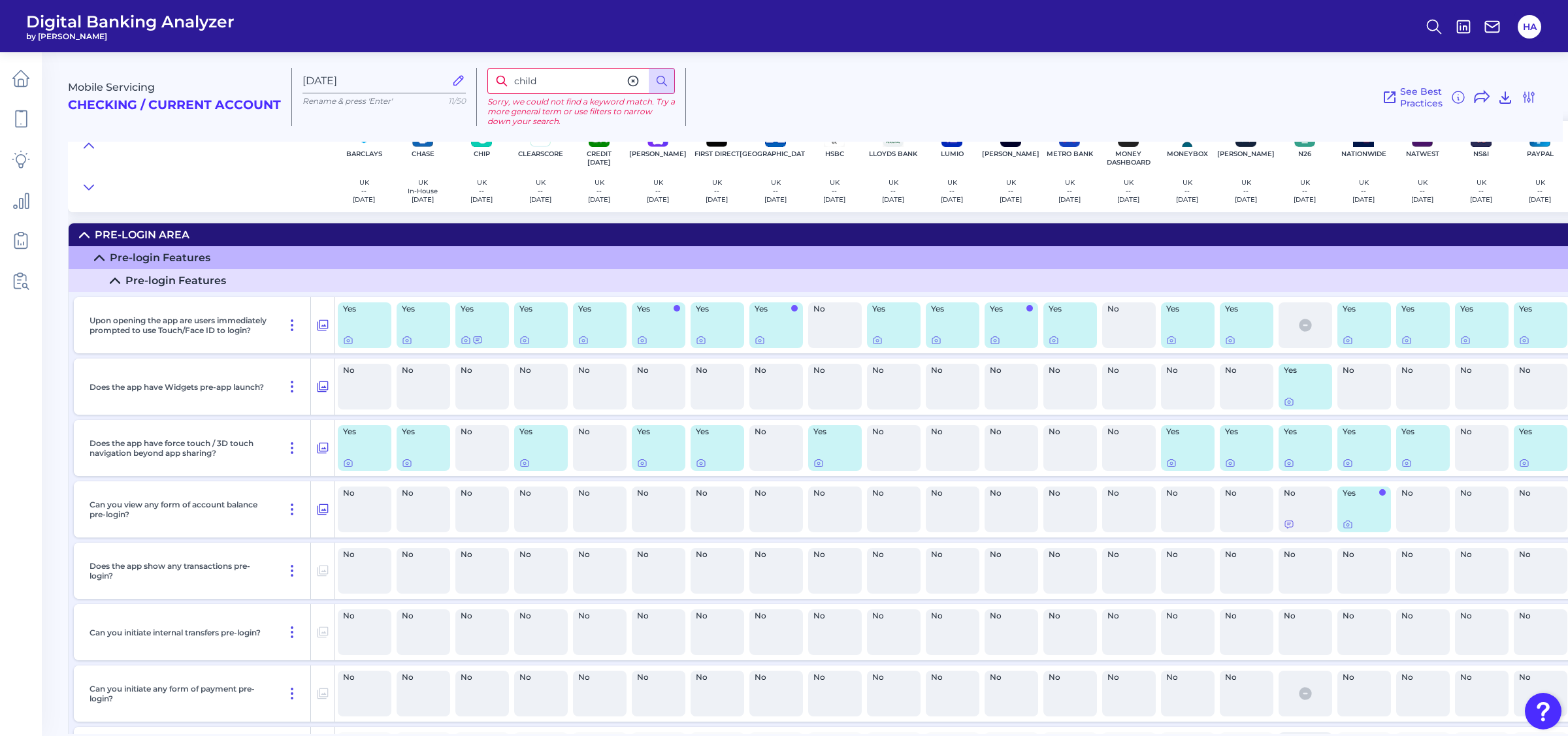
click at [512, 81] on input "child" at bounding box center [580, 81] width 187 height 26
click at [655, 80] on icon at bounding box center [661, 81] width 13 height 13
drag, startPoint x: 578, startPoint y: 76, endPoint x: 469, endPoint y: 74, distance: 109.0
click at [469, 74] on div "Mobile Servicing Checking / Current Account [DATE] Rename & press 'Enter' 11/50…" at bounding box center [815, 92] width 1494 height 100
type input "linked"
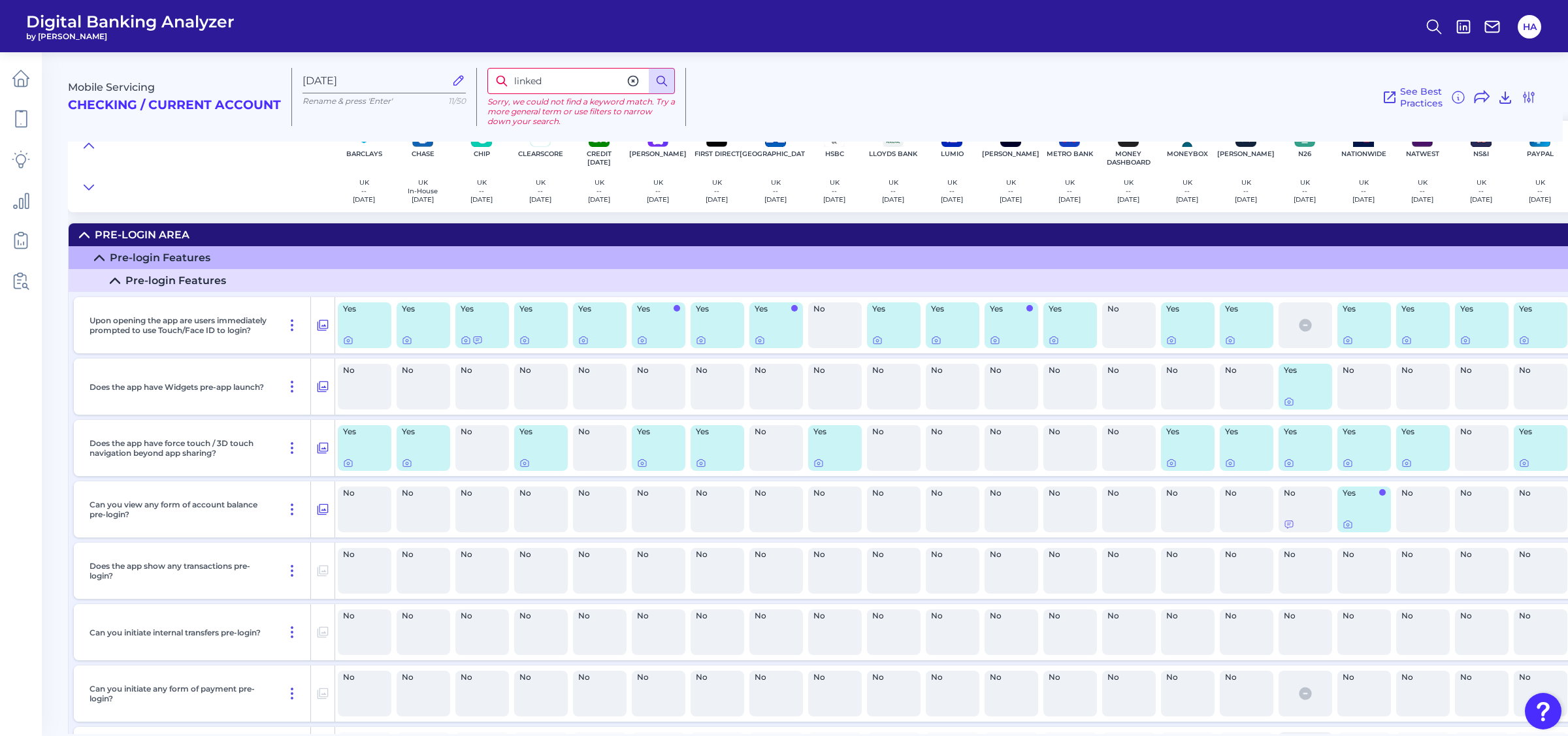
click at [669, 77] on button at bounding box center [661, 81] width 26 height 26
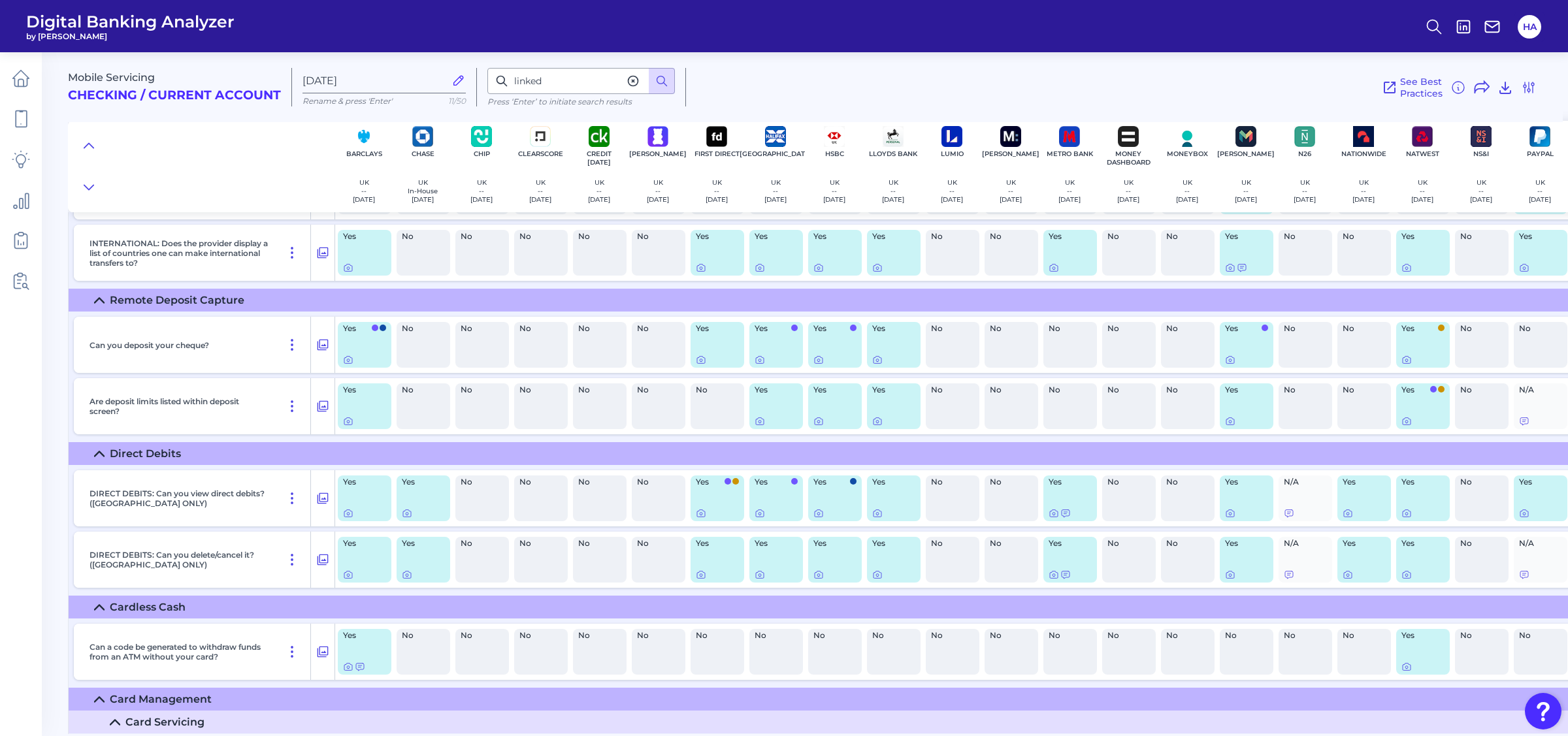
scroll to position [10023, 0]
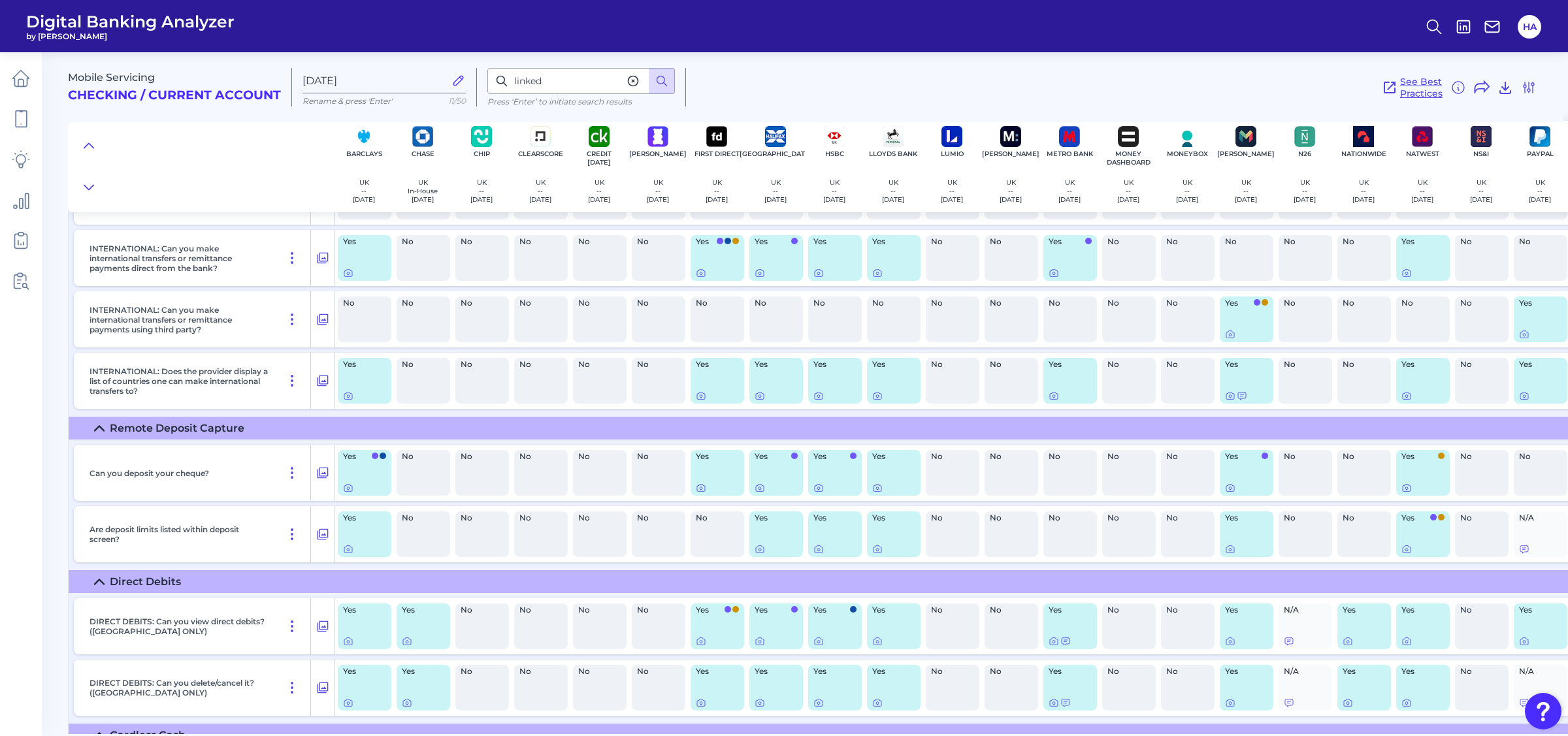
click at [1393, 97] on link "See Best Practices" at bounding box center [1412, 87] width 61 height 24
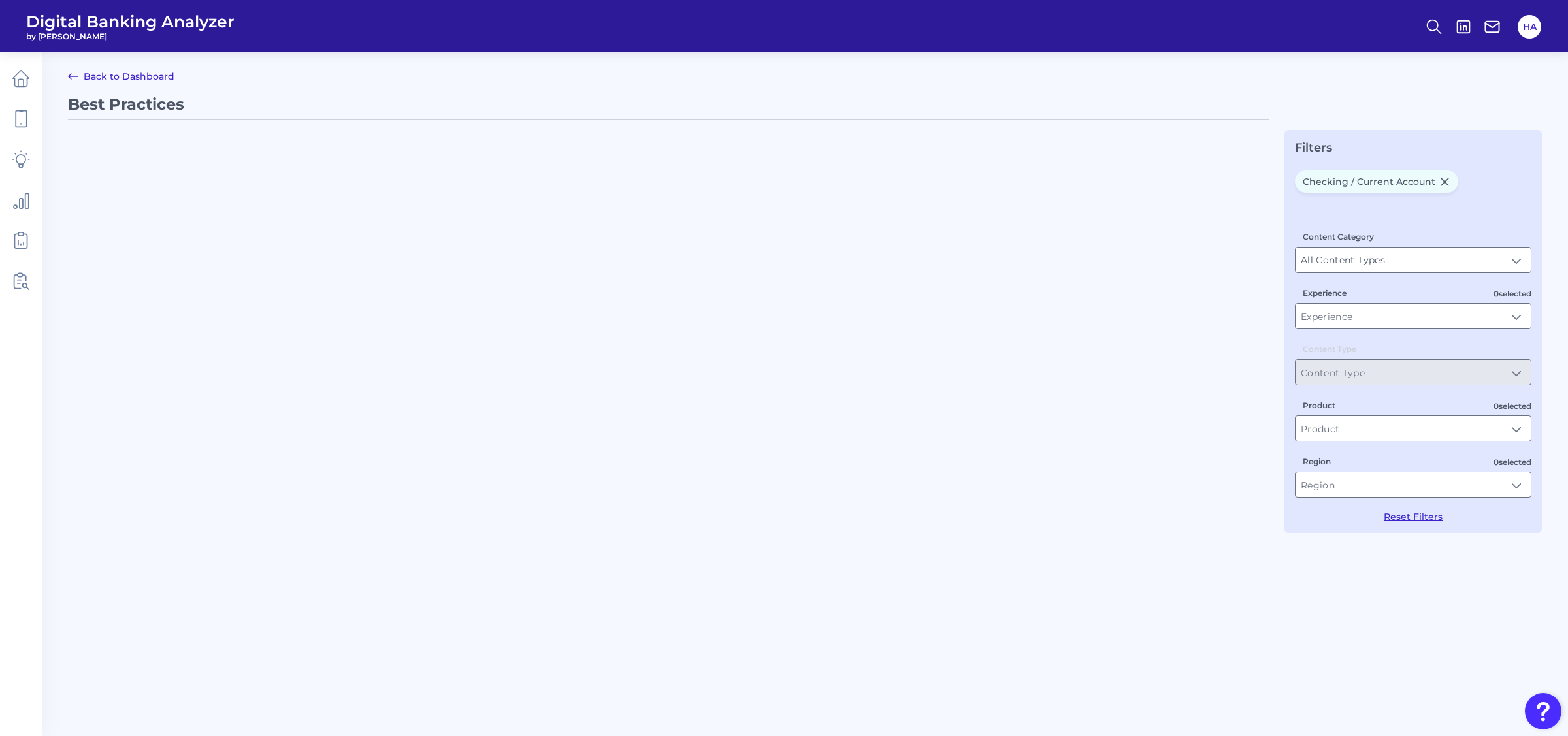
type input "Best Practices"
type input "Checking / Current Account"
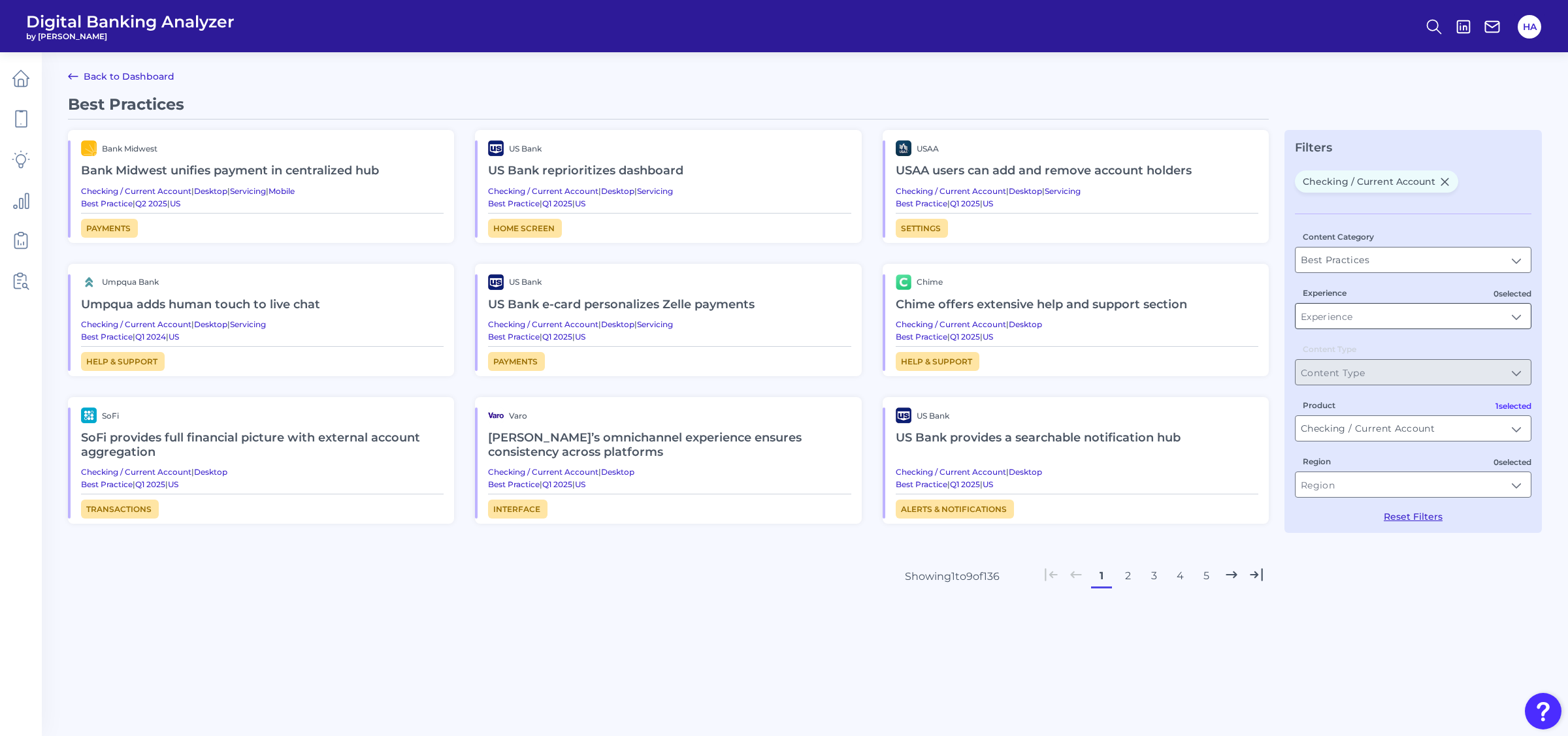
click at [1356, 316] on input "Experience" at bounding box center [1413, 316] width 235 height 25
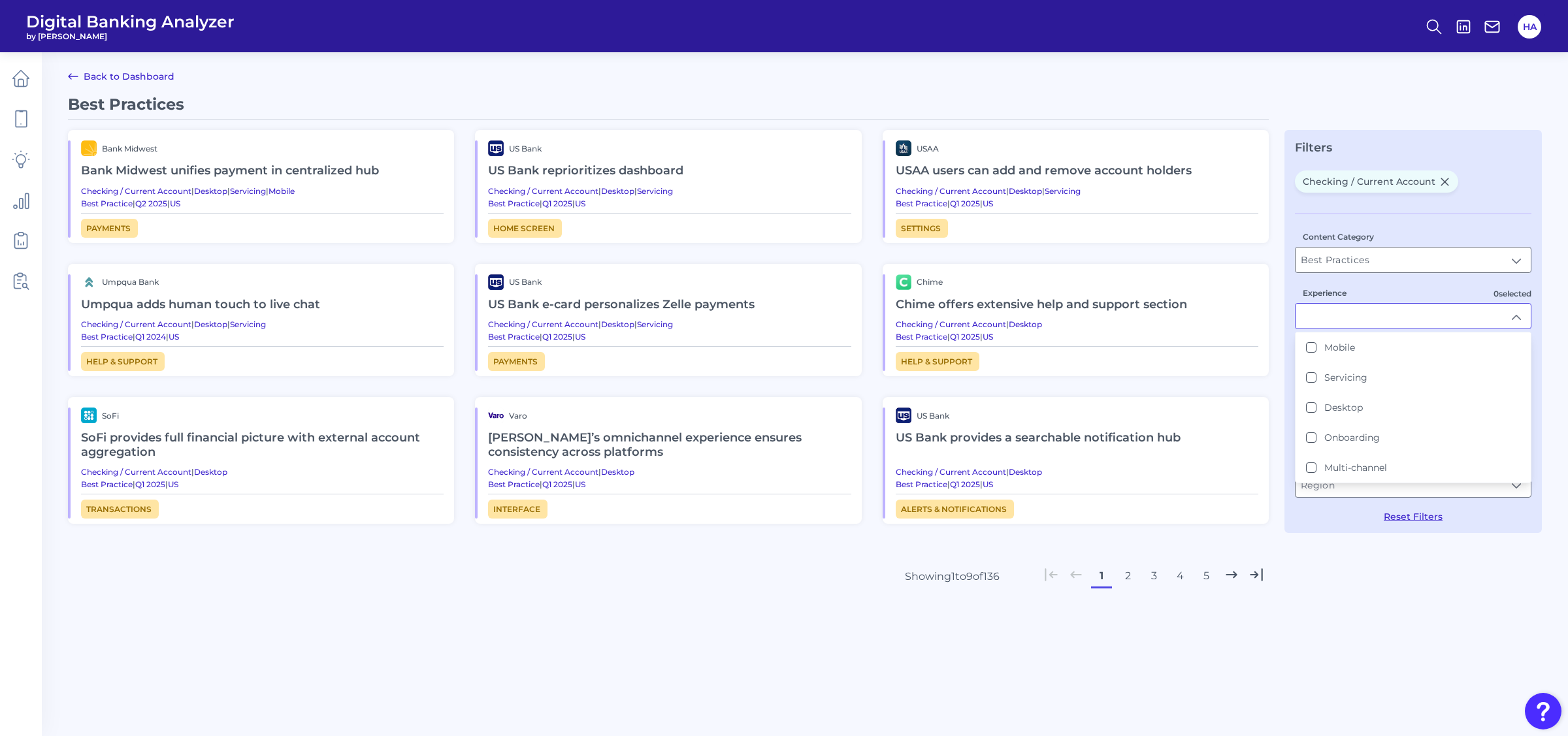
click at [1338, 314] on input "Experience" at bounding box center [1413, 316] width 235 height 25
